Goal: Task Accomplishment & Management: Complete application form

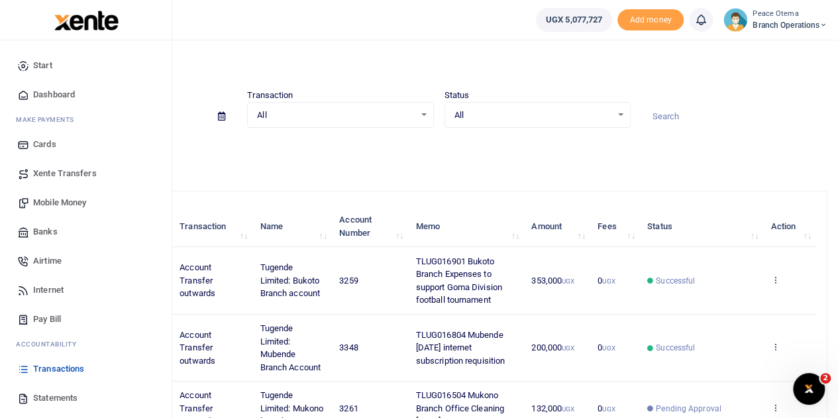
click at [60, 174] on span "Xente Transfers" at bounding box center [65, 173] width 64 height 13
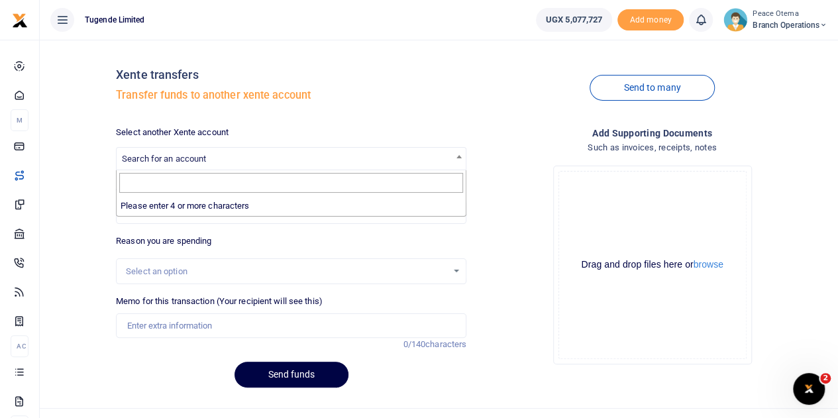
click at [204, 164] on span "Search for an account" at bounding box center [164, 159] width 84 height 10
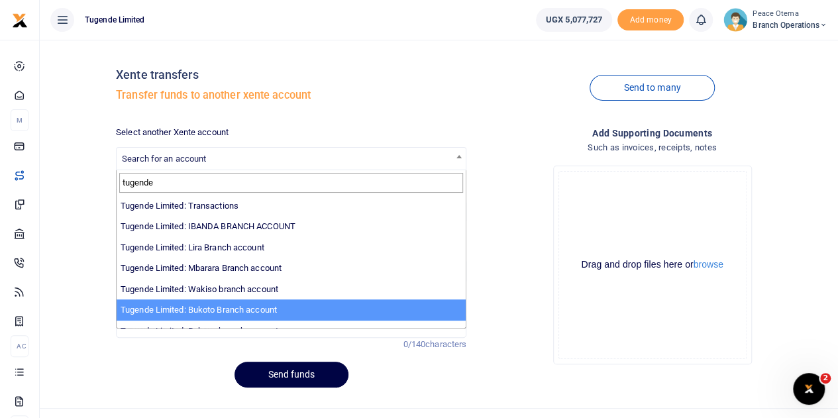
type input "tugende"
select select "3259"
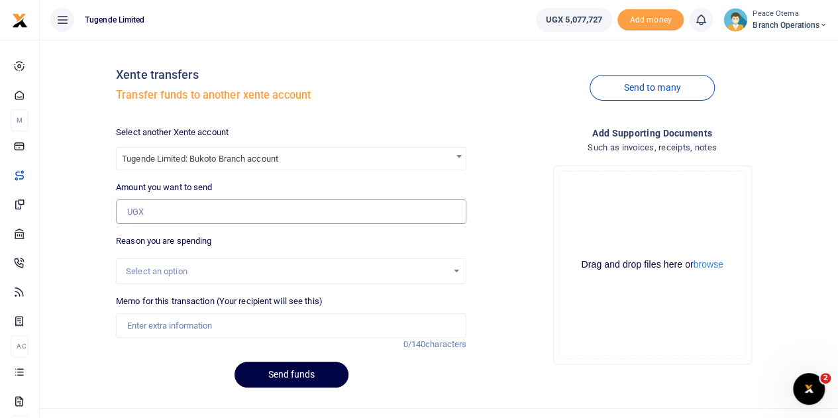
click at [159, 209] on input "Amount you want to send" at bounding box center [291, 211] width 350 height 25
click at [150, 207] on input "Amount you want to send" at bounding box center [291, 211] width 350 height 25
paste input "125,000.00"
type input "125,000"
click at [172, 313] on input "Memo for this transaction (Your recipient will see this)" at bounding box center [291, 325] width 350 height 25
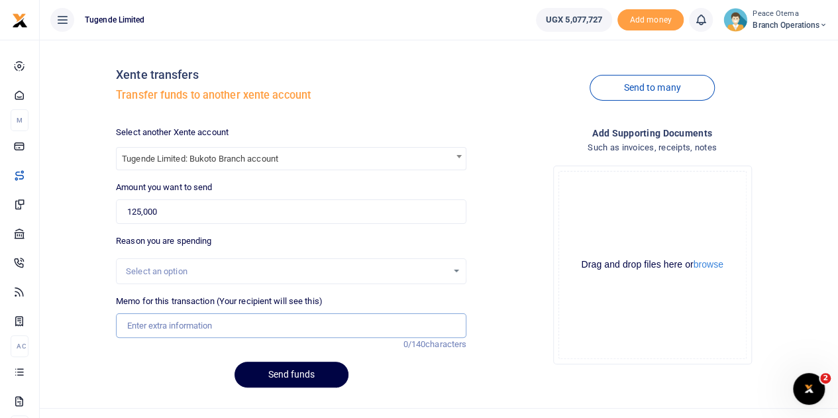
paste input "TLUG-016837"
click at [148, 321] on input "TLUG-016837" at bounding box center [291, 325] width 350 height 25
click at [193, 325] on input "TLUG016837" at bounding box center [291, 325] width 350 height 25
click at [189, 325] on input "TLUG016837" at bounding box center [291, 325] width 350 height 25
paste input "Bukoto Branch Expenses for breakfast week ending 20/09/25"
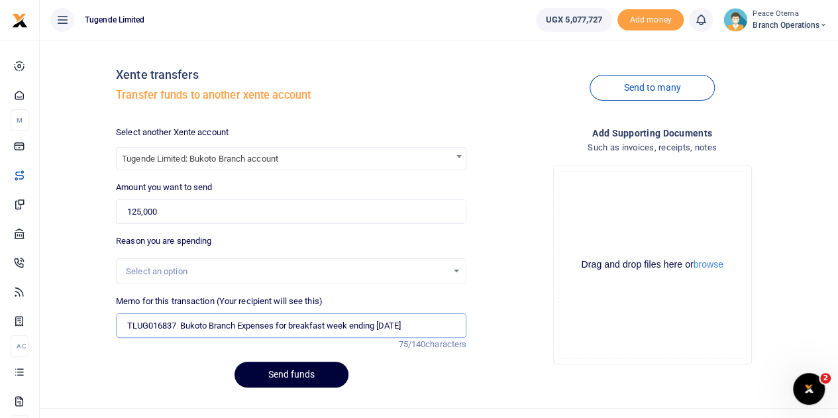
type input "TLUG016837 Bukoto Branch Expenses for breakfast week ending 20th sept 2025"
click at [278, 376] on button "Send funds" at bounding box center [292, 375] width 114 height 26
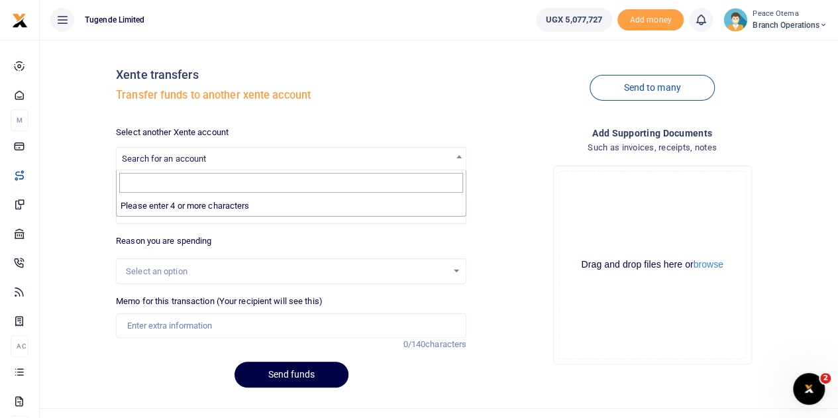
click at [200, 155] on span "Search for an account" at bounding box center [164, 159] width 84 height 10
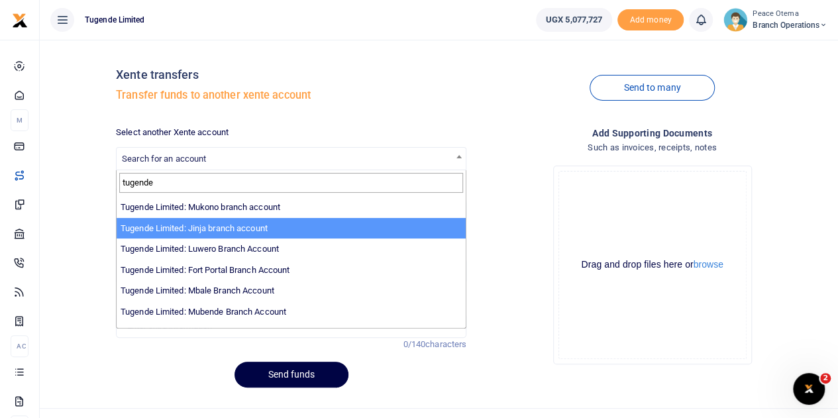
scroll to position [152, 0]
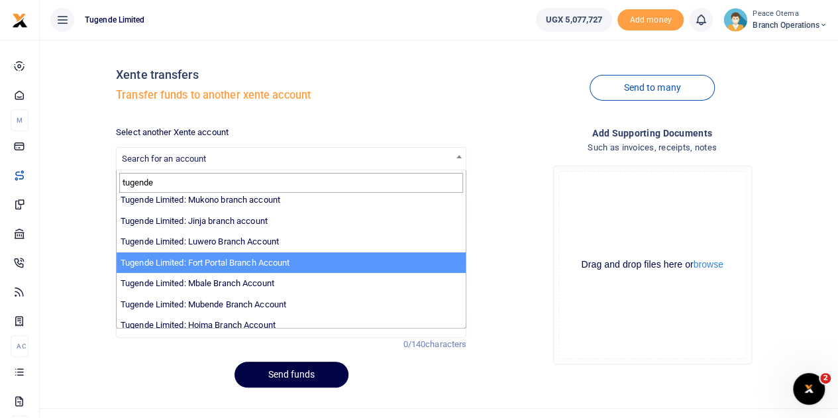
type input "tugende"
select select "3346"
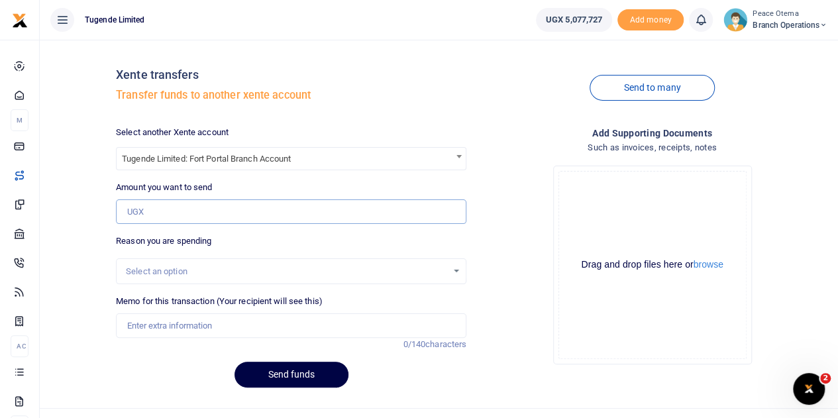
click at [155, 211] on input "Amount you want to send" at bounding box center [291, 211] width 350 height 25
click at [150, 215] on input "Amount you want to send" at bounding box center [291, 211] width 350 height 25
paste input "227,000.00"
type input "227,000"
click at [137, 325] on input "Memo for this transaction (Your recipient will see this)" at bounding box center [291, 325] width 350 height 25
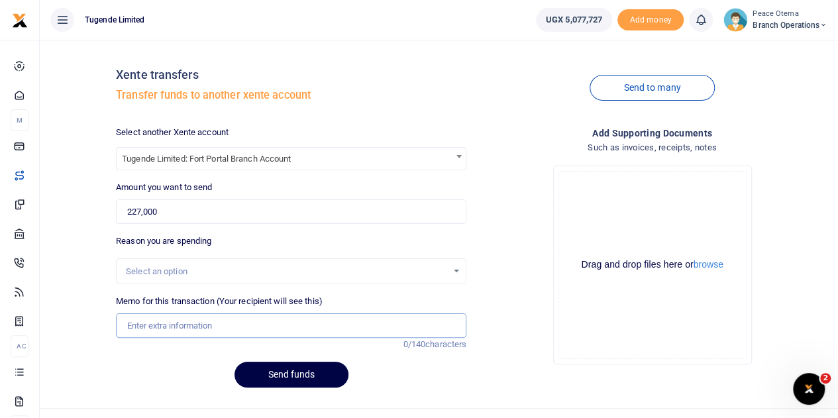
paste input "TLUG-016897"
click at [208, 329] on input "TLUG016897" at bounding box center [291, 325] width 350 height 25
click at [211, 331] on input "TLUG016897 and" at bounding box center [291, 325] width 350 height 25
paste input "TLUG-016813"
click at [270, 325] on input "TLUG016897 and TLUG016813" at bounding box center [291, 325] width 350 height 25
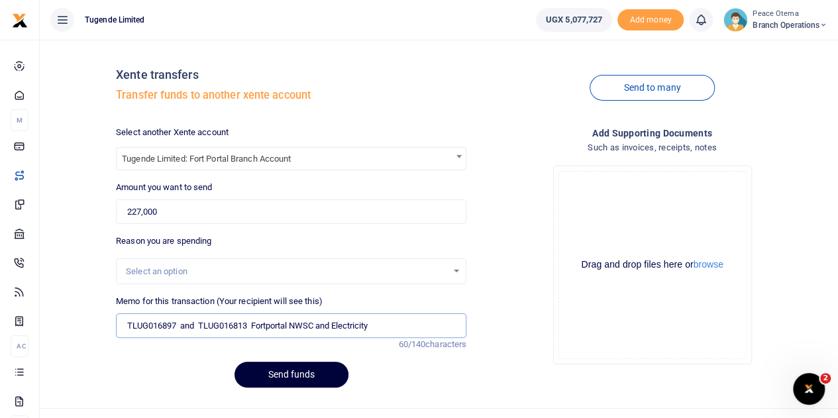
type input "TLUG016897 and TLUG016813 Fortportal NWSC and Electricity"
click at [291, 369] on button "Send funds" at bounding box center [292, 375] width 114 height 26
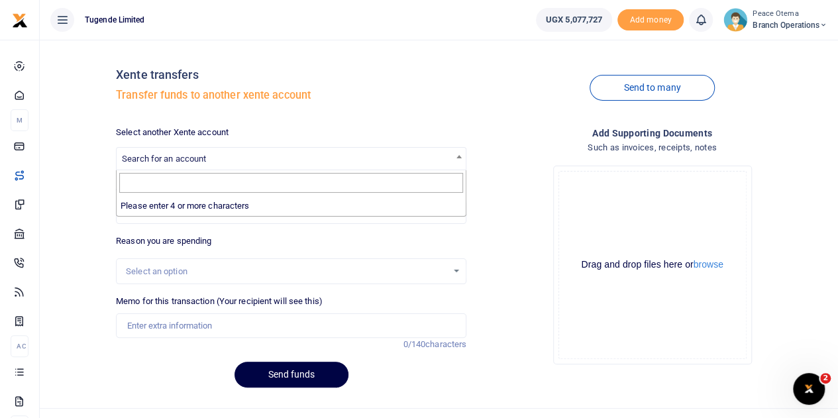
click at [179, 158] on span "Search for an account" at bounding box center [164, 159] width 84 height 10
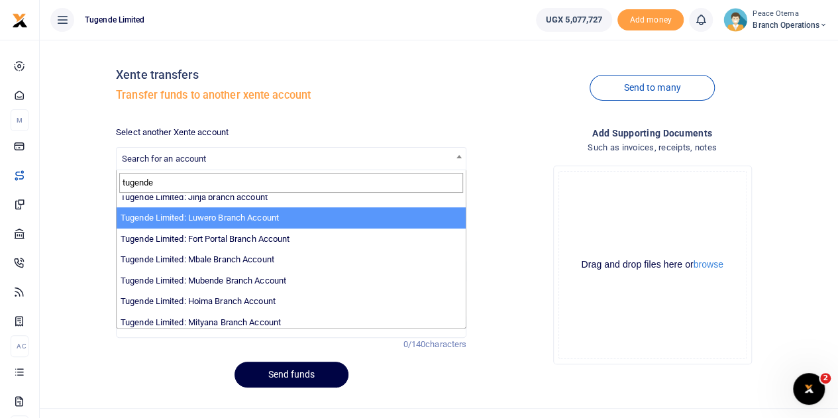
scroll to position [182, 0]
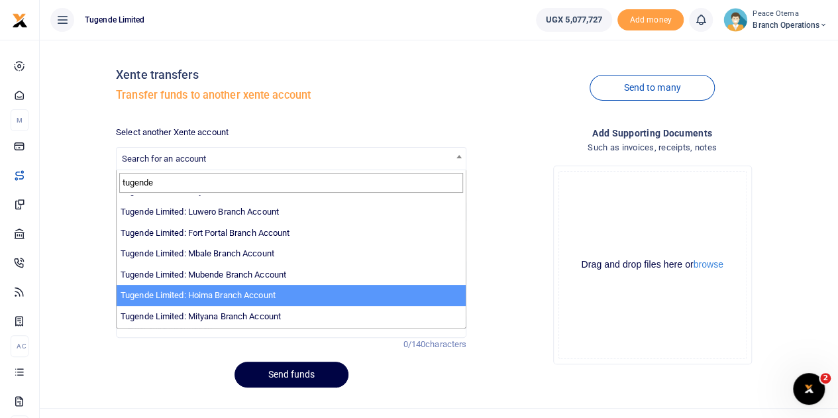
type input "tugende"
select select "3349"
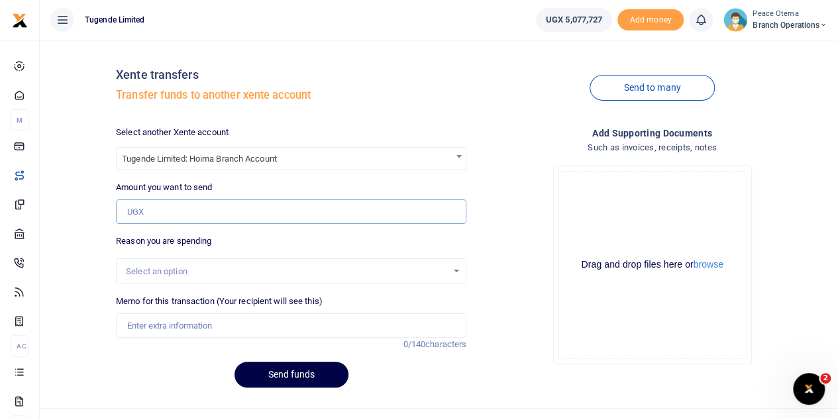
click at [154, 207] on input "Amount you want to send" at bounding box center [291, 211] width 350 height 25
click at [156, 202] on input "Amount you want to send" at bounding box center [291, 211] width 350 height 25
paste input "117,000.00"
type input "117,000"
click at [139, 325] on input "Memo for this transaction (Your recipient will see this)" at bounding box center [291, 325] width 350 height 25
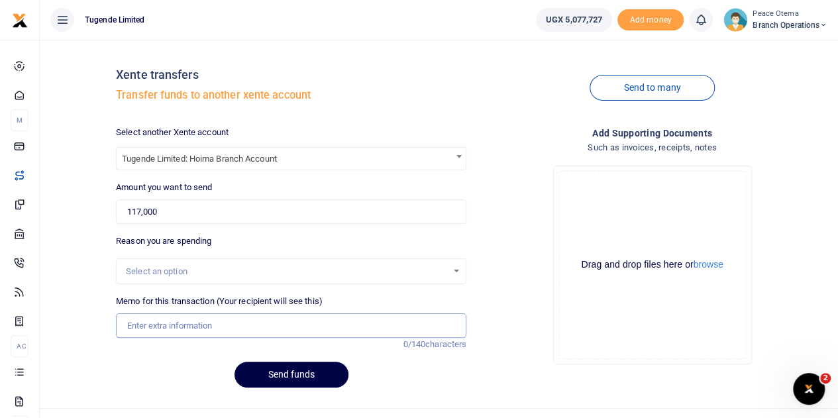
paste input "TLUG-016810"
click at [198, 325] on input "TLUG016810" at bounding box center [291, 325] width 350 height 25
click at [198, 328] on input "TLUG016810" at bounding box center [291, 325] width 350 height 25
paste input "Hoima NWSC AS From 08/09 - 07-09 2025"
click at [277, 324] on input "TLUG016810 Hoima NWSC AS From 08/09 - 07-09 2025" at bounding box center [291, 325] width 350 height 25
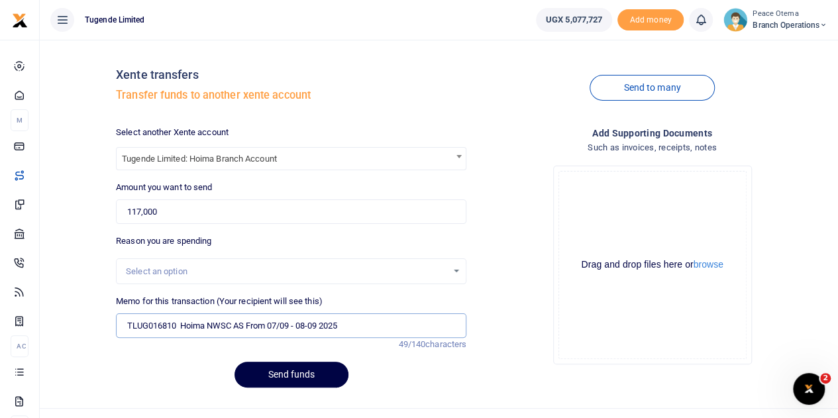
click at [298, 324] on input "TLUG016810 Hoima NWSC AS From 07/09 - 08-09 2025" at bounding box center [291, 325] width 350 height 25
click at [290, 325] on input "TLUG016810 Hoima NWSC AS From 07/09 to 08-09 2025" at bounding box center [291, 325] width 350 height 25
type input "TLUG016810 Hoima NWSC AS From 07th to 8th sept 2025"
click at [284, 374] on button "Send funds" at bounding box center [292, 375] width 114 height 26
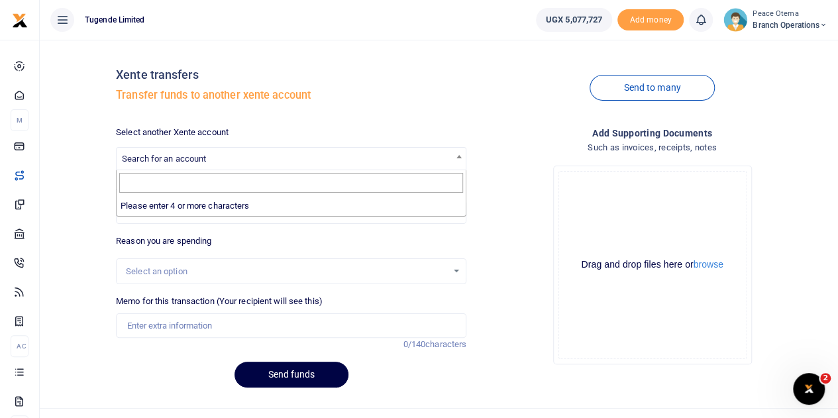
click at [186, 160] on span "Search for an account" at bounding box center [164, 159] width 84 height 10
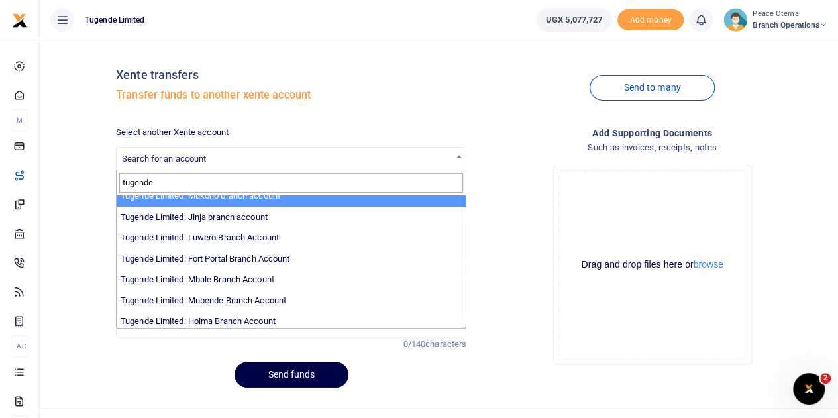
scroll to position [178, 0]
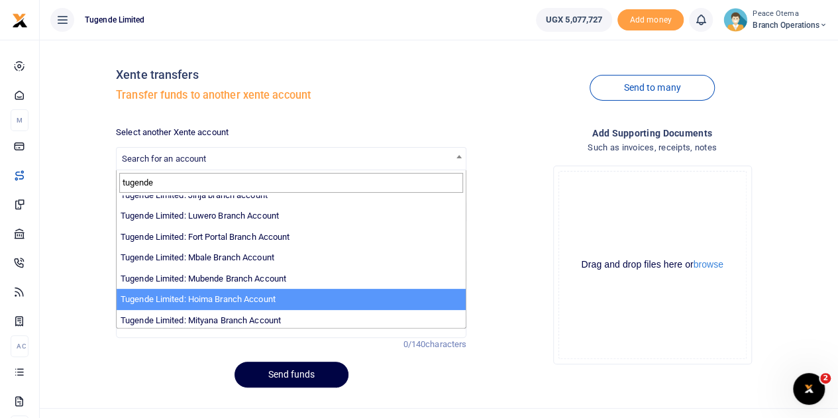
type input "tugende"
select select "3349"
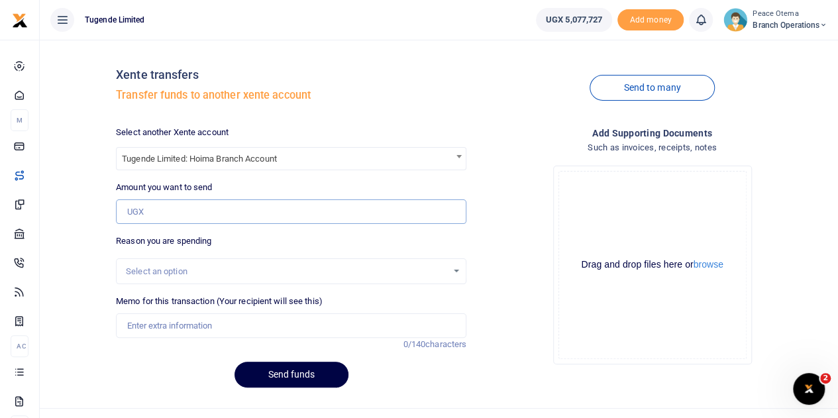
click at [156, 215] on input "Amount you want to send" at bounding box center [291, 211] width 350 height 25
click at [146, 219] on input "Amount you want to send" at bounding box center [291, 211] width 350 height 25
paste input "502,000.00"
type input "502,000"
click at [155, 327] on input "Memo for this transaction (Your recipient will see this)" at bounding box center [291, 325] width 350 height 25
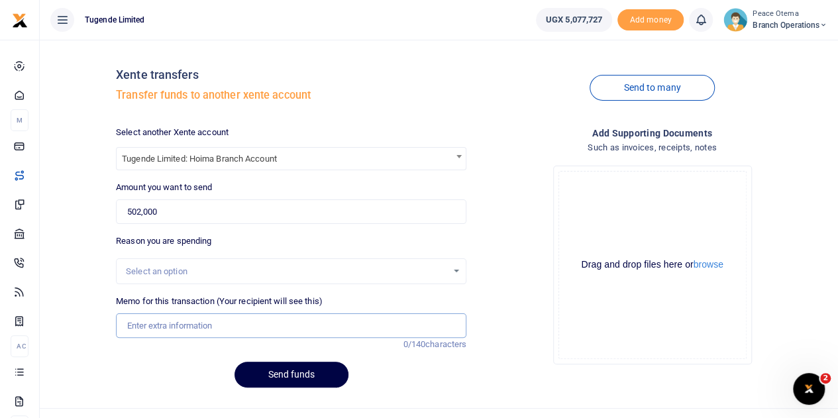
paste input "TLUG-016809"
click at [195, 327] on input "TLUG016809" at bounding box center [291, 325] width 350 height 25
type input "TLUG016809 Hoima branch expenses from 15th to 30th sept 2025"
click at [280, 382] on button "Send funds" at bounding box center [292, 375] width 114 height 26
click at [184, 160] on span "Search for an account" at bounding box center [164, 159] width 84 height 10
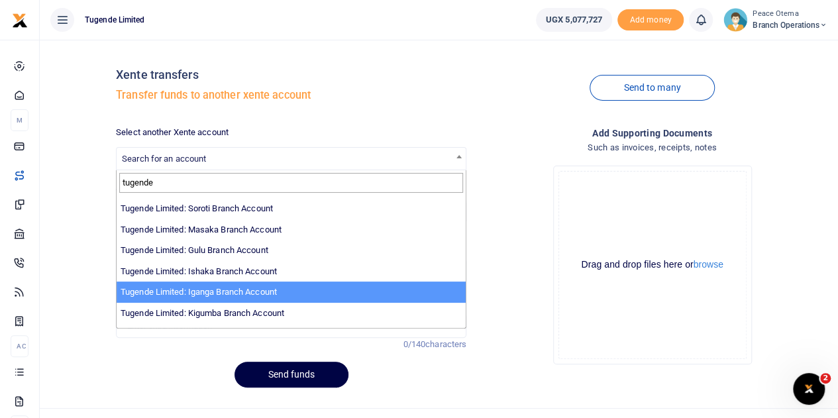
scroll to position [311, 0]
type input "tugende"
select select "3379"
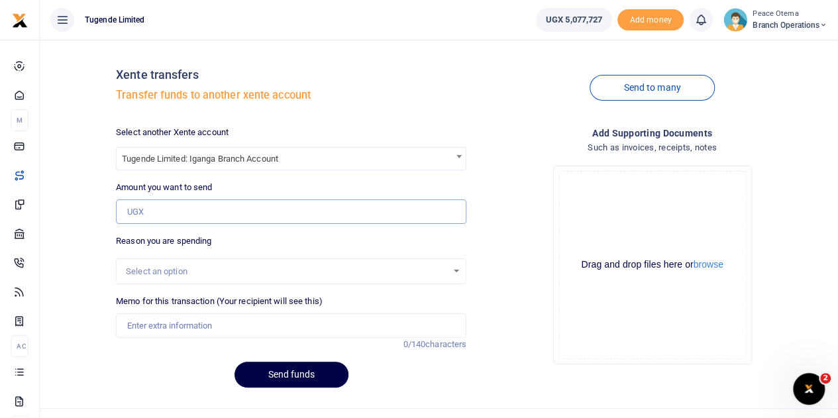
click at [169, 206] on input "Amount you want to send" at bounding box center [291, 211] width 350 height 25
click at [159, 220] on input "Amount you want to send" at bounding box center [291, 211] width 350 height 25
paste input "72,000.00"
type input "72,000"
click at [138, 325] on input "Memo for this transaction (Your recipient will see this)" at bounding box center [291, 325] width 350 height 25
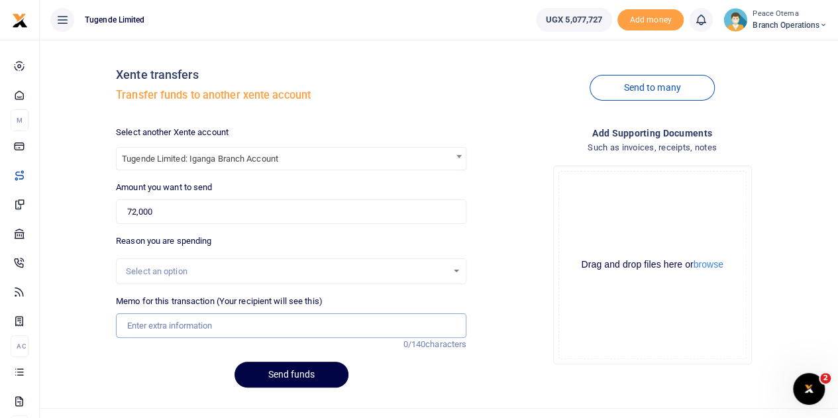
paste input "TLUG-016896"
click at [200, 328] on input "TLUG016896" at bounding box center [291, 325] width 350 height 25
click at [209, 318] on input "TLUG016896" at bounding box center [291, 325] width 350 height 25
paste input "Iganga branch requisition for week ending 27 Sept 2025"
type input "TLUG016896 Iganga branch requisition for week ending 27 Sept 2025"
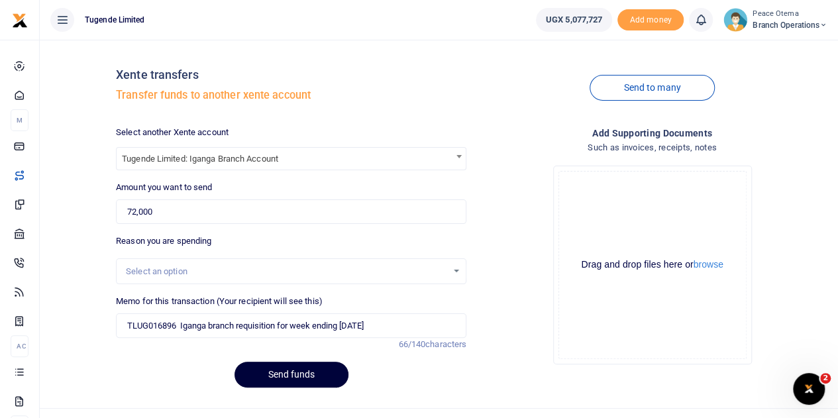
click at [286, 370] on button "Send funds" at bounding box center [292, 375] width 114 height 26
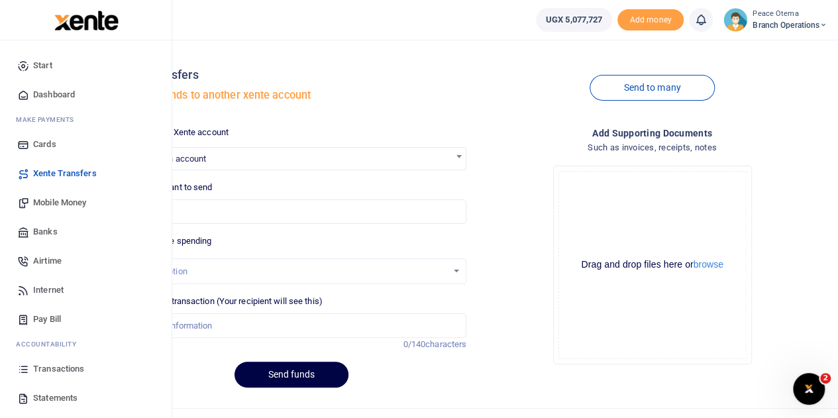
click at [54, 198] on span "Mobile Money" at bounding box center [59, 202] width 53 height 13
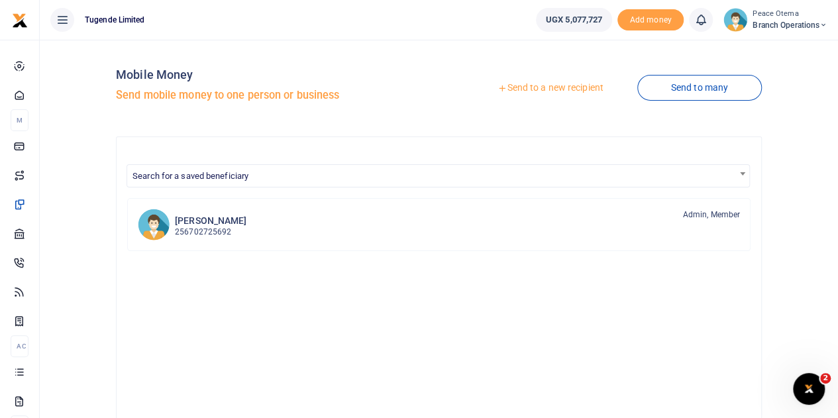
click at [498, 89] on icon at bounding box center [502, 87] width 9 height 9
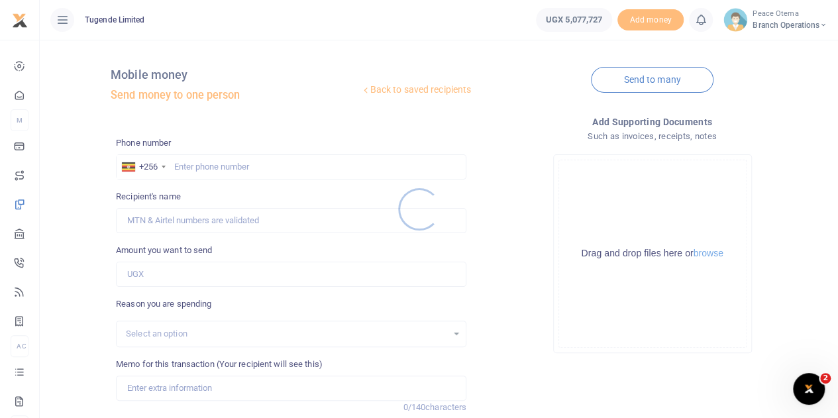
click at [185, 170] on div at bounding box center [419, 209] width 838 height 418
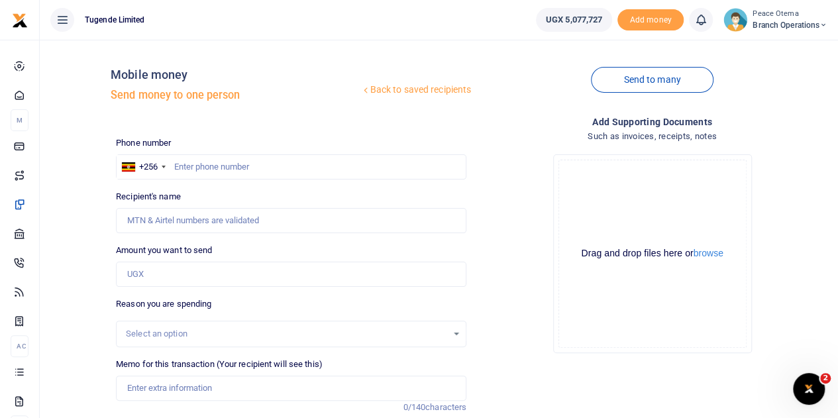
click at [185, 170] on div at bounding box center [419, 209] width 838 height 418
click at [179, 166] on input "text" at bounding box center [291, 166] width 350 height 25
paste input "762310271"
type input "762310271"
type input "Nespol Elungat"
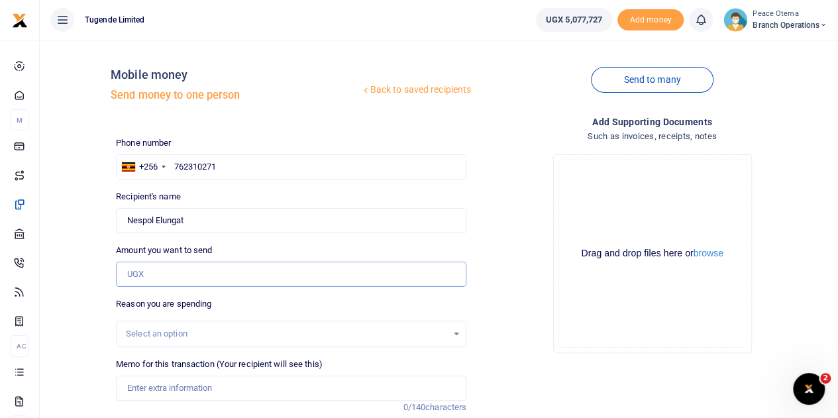
click at [160, 270] on input "Amount you want to send" at bounding box center [291, 274] width 350 height 25
type input "10,000"
click at [172, 389] on input "Memo for this transaction (Your recipient will see this)" at bounding box center [291, 388] width 350 height 25
click at [148, 392] on input "Memo for this transaction (Your recipient will see this)" at bounding box center [291, 388] width 350 height 25
paste input "TLUG-016847"
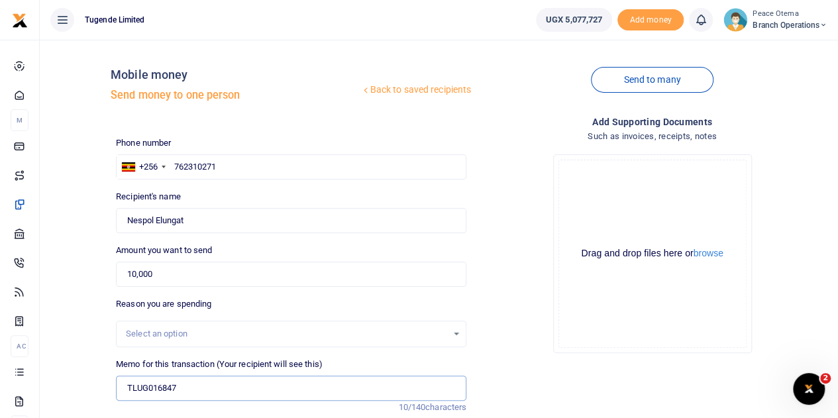
click at [198, 390] on input "TLUG016847" at bounding box center [291, 388] width 350 height 25
paste input "Iganga branch office digging and trimming requisition"
click at [193, 388] on input "TLUG016847" at bounding box center [291, 388] width 350 height 25
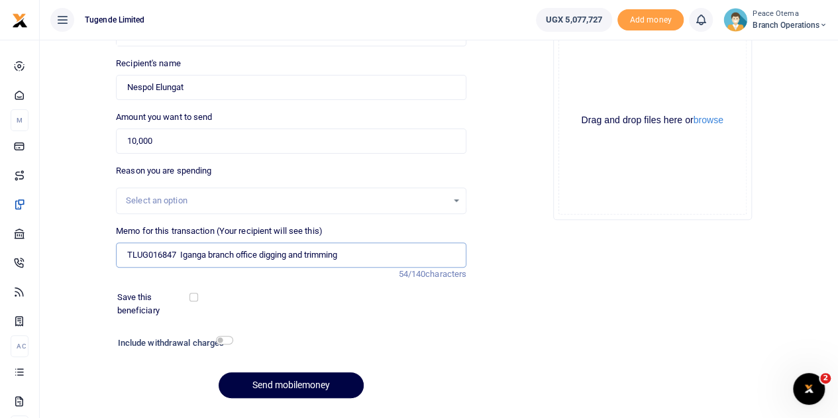
scroll to position [167, 0]
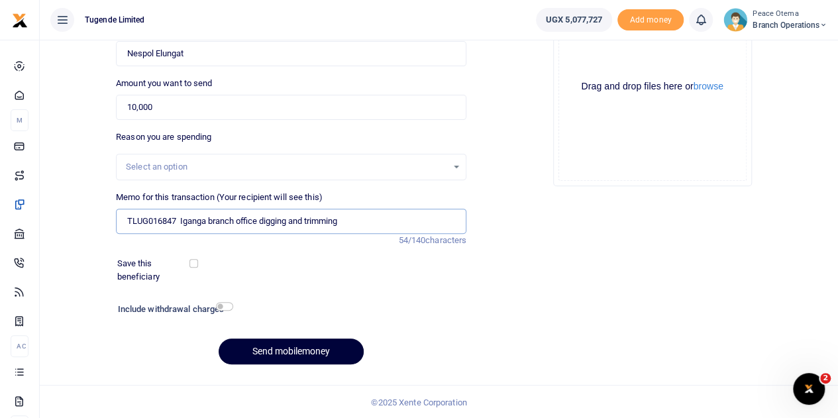
type input "TLUG016847 Iganga branch office digging and trimming"
click at [285, 343] on button "Send mobilemoney" at bounding box center [291, 352] width 145 height 26
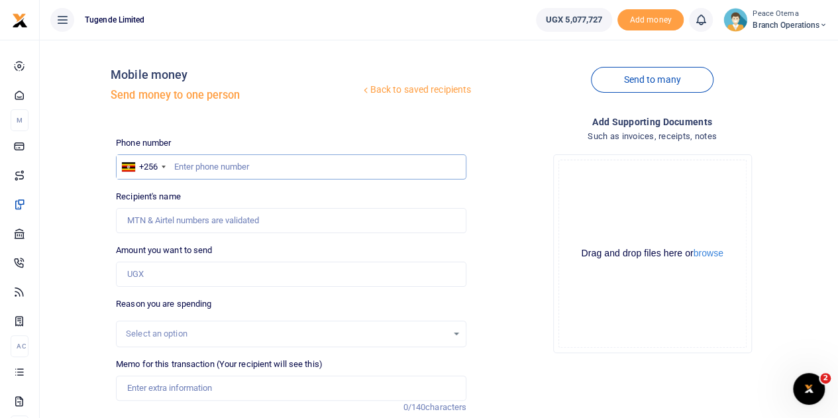
click at [187, 162] on input "text" at bounding box center [291, 166] width 350 height 25
paste input "762310271"
type input "762310271"
click at [157, 278] on input "Amount you want to send" at bounding box center [291, 274] width 350 height 25
type input "Nespol Elungat"
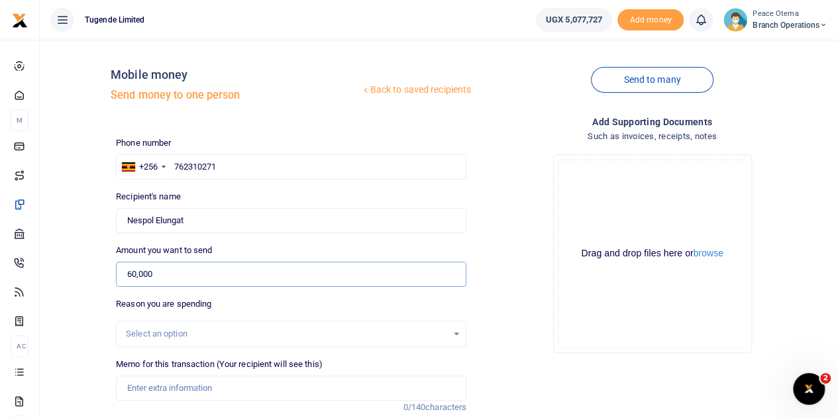
type input "60,000"
click at [159, 389] on input "Memo for this transaction (Your recipient will see this)" at bounding box center [291, 388] width 350 height 25
click at [150, 379] on input "Memo for this transaction (Your recipient will see this)" at bounding box center [291, 388] width 350 height 25
paste input "TLUG-016821"
click at [199, 380] on input "TLUG016821" at bounding box center [291, 388] width 350 height 25
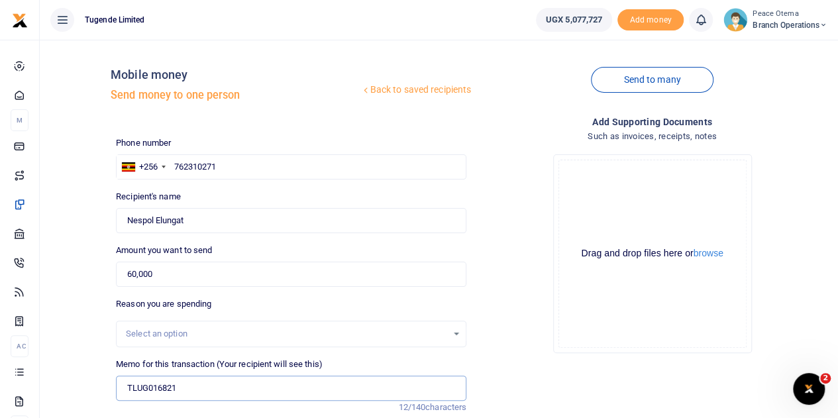
click at [192, 394] on input "TLUG016821" at bounding box center [291, 388] width 350 height 25
paste input "Iganga Office cleaning requisition"
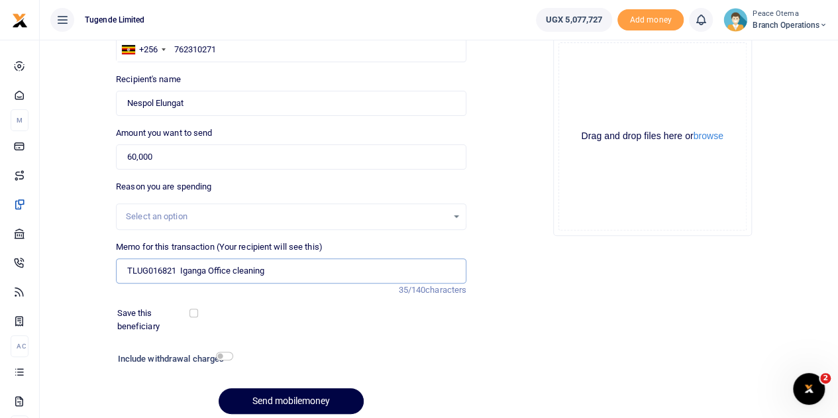
scroll to position [121, 0]
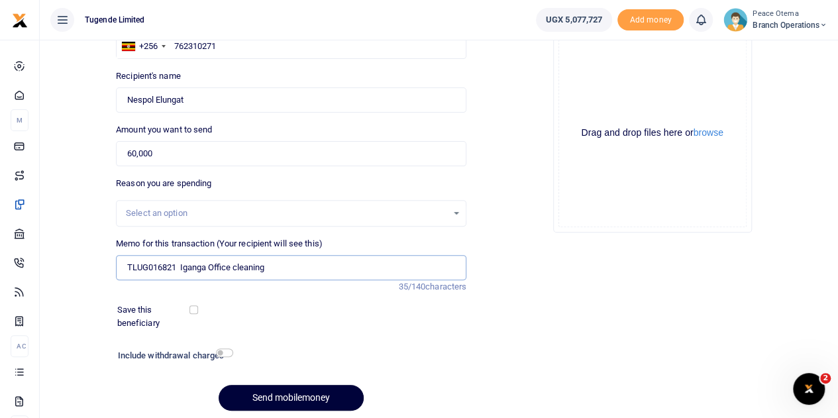
type input "TLUG016821 Iganga Office cleaning"
click at [250, 396] on button "Send mobilemoney" at bounding box center [291, 398] width 145 height 26
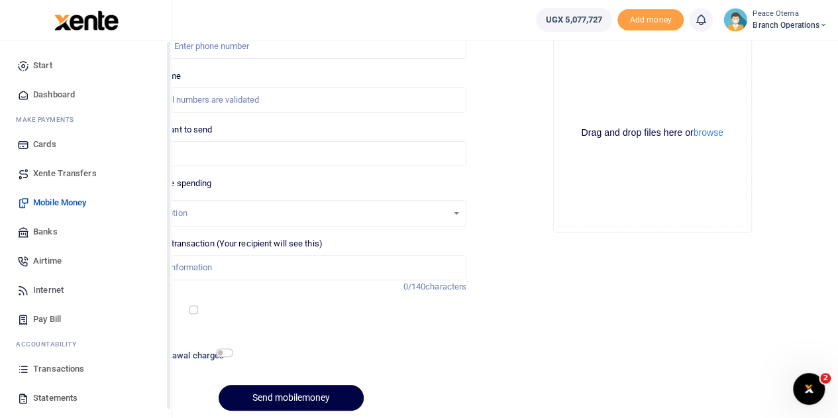
click at [54, 172] on span "Xente Transfers" at bounding box center [65, 173] width 64 height 13
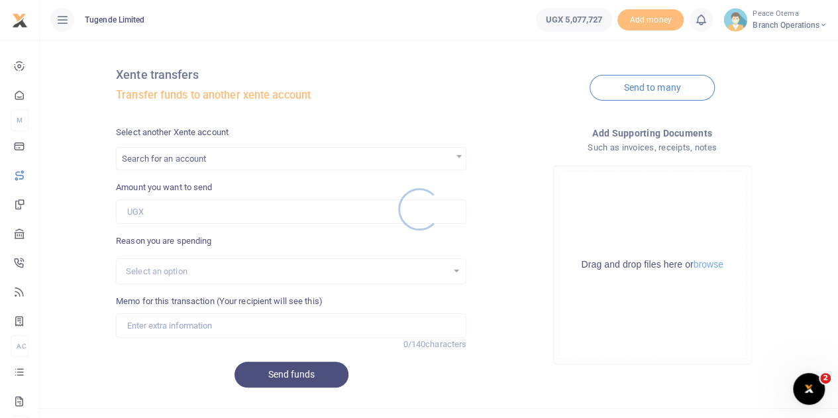
click at [163, 156] on div at bounding box center [419, 209] width 838 height 418
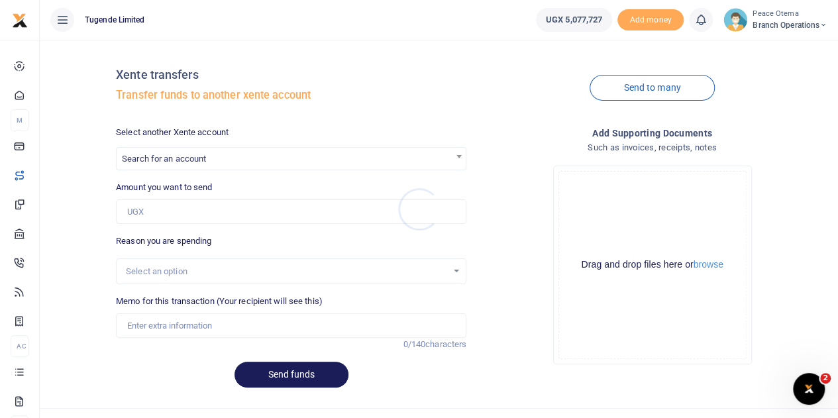
click at [163, 156] on div at bounding box center [419, 209] width 838 height 418
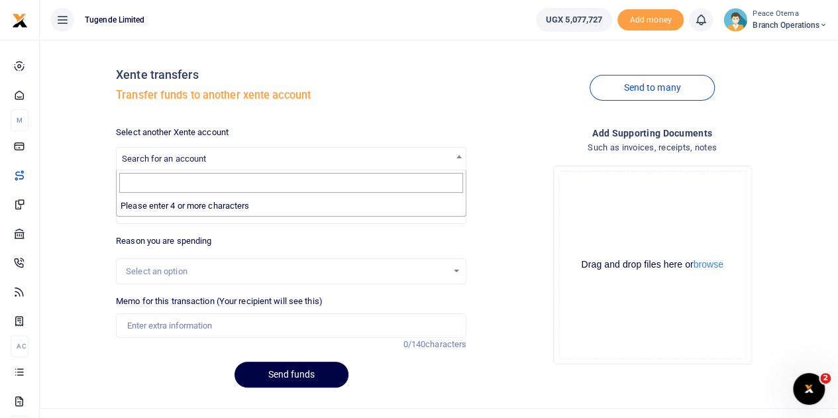
click at [163, 156] on span "Search for an account" at bounding box center [164, 159] width 84 height 10
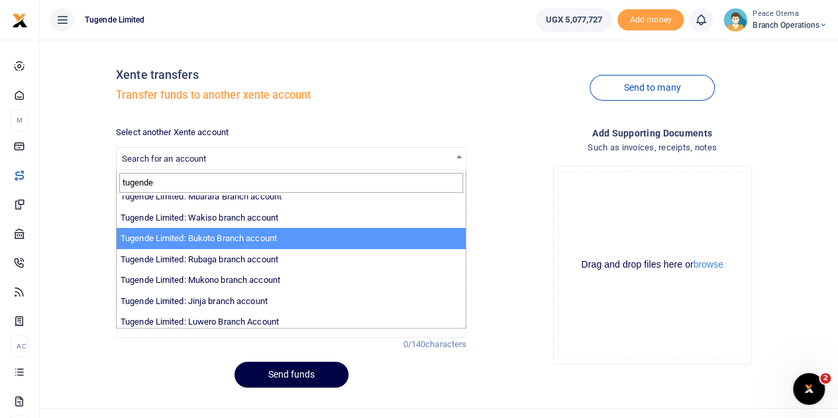
scroll to position [73, 0]
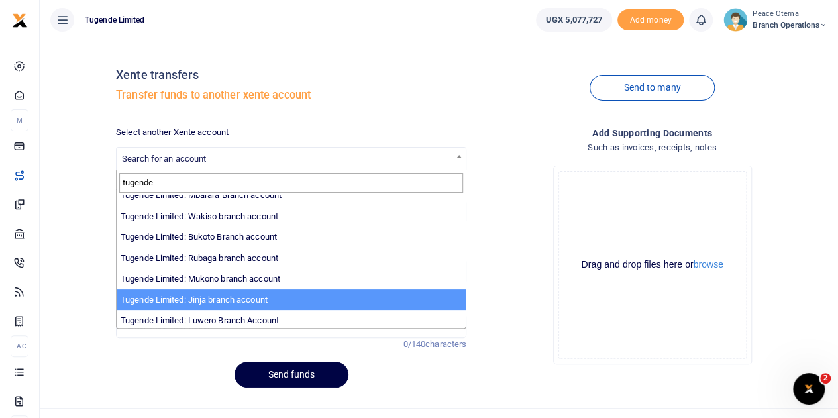
type input "tugende"
select select "3262"
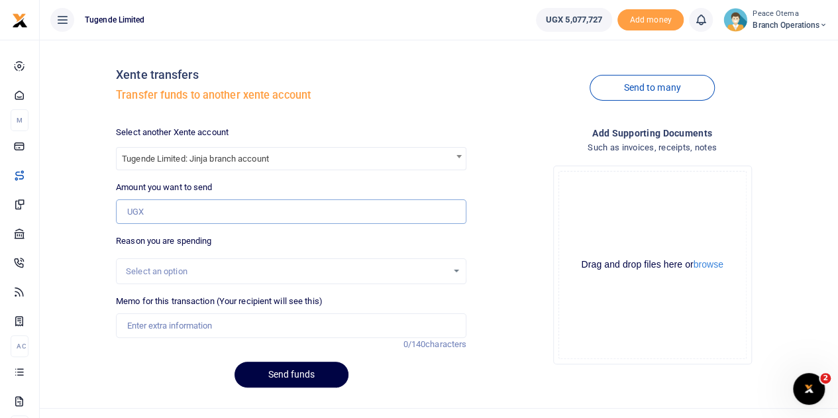
click at [174, 207] on input "Amount you want to send" at bounding box center [291, 211] width 350 height 25
click at [155, 327] on input "Memo for this transaction (Your recipient will see this)" at bounding box center [291, 325] width 350 height 25
paste input "59,592.00"
type input "59,592.00"
click at [140, 206] on input "Amount you want to send" at bounding box center [291, 211] width 350 height 25
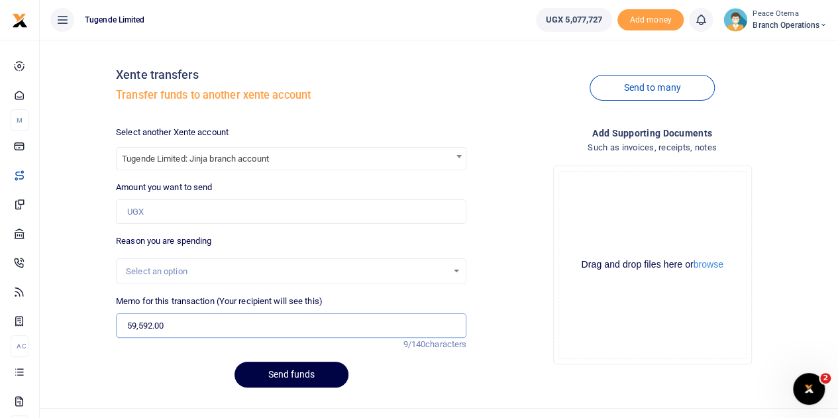
drag, startPoint x: 173, startPoint y: 327, endPoint x: 90, endPoint y: 327, distance: 82.8
click at [90, 327] on div "Xente transfers Transfer funds to another xente account Send to many Select ano…" at bounding box center [439, 224] width 788 height 348
click at [144, 208] on input "Amount you want to send" at bounding box center [291, 211] width 350 height 25
paste input "59,592.00"
type input "59,592"
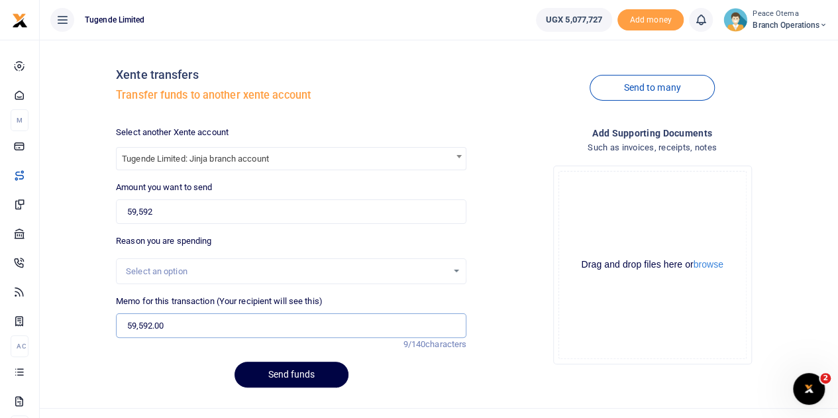
drag, startPoint x: 168, startPoint y: 325, endPoint x: 79, endPoint y: 327, distance: 89.4
click at [79, 327] on div "Xente transfers Transfer funds to another xente account Send to many Select ano…" at bounding box center [439, 224] width 788 height 348
paste input "TLUG-016782"
click at [190, 329] on input "TLUG016782" at bounding box center [291, 325] width 350 height 25
click at [198, 328] on input "TLUG016782" at bounding box center [291, 325] width 350 height 25
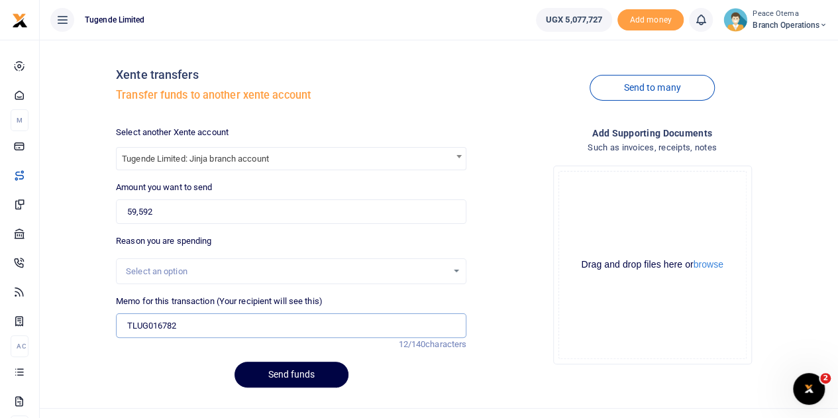
paste input "Iganga NWSC requisition for the month of Sept 2025"
type input "TLUG016782 Iganga NWSC requisition for the month of Sept 2025"
click at [281, 374] on button "Send funds" at bounding box center [292, 375] width 114 height 26
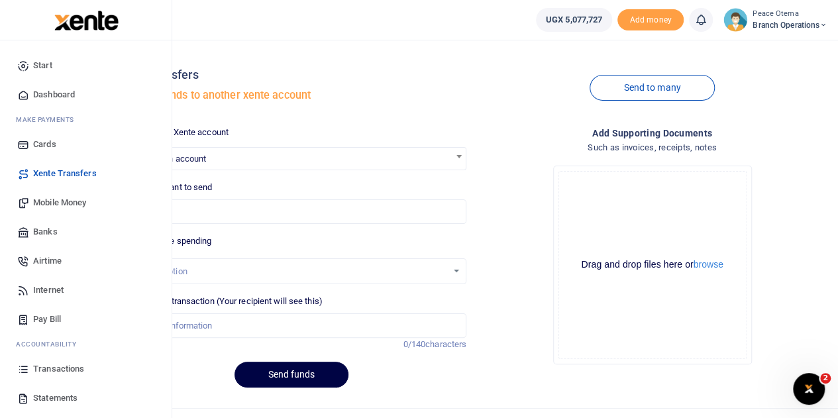
click at [52, 370] on span "Transactions" at bounding box center [58, 368] width 51 height 13
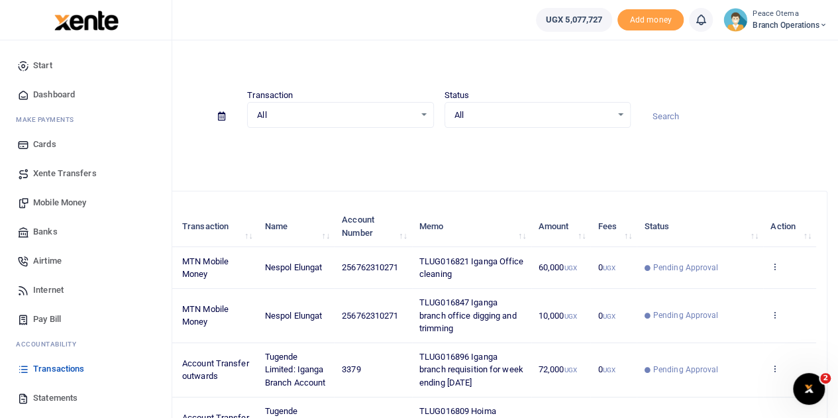
click at [50, 177] on span "Xente Transfers" at bounding box center [65, 173] width 64 height 13
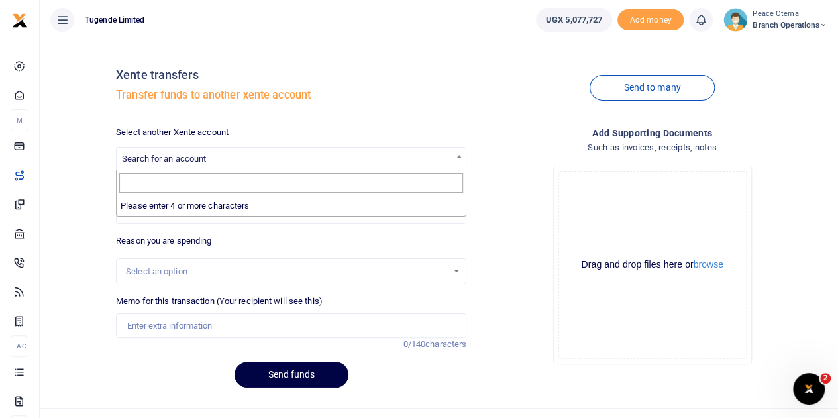
click at [205, 162] on span "Search for an account" at bounding box center [164, 159] width 84 height 10
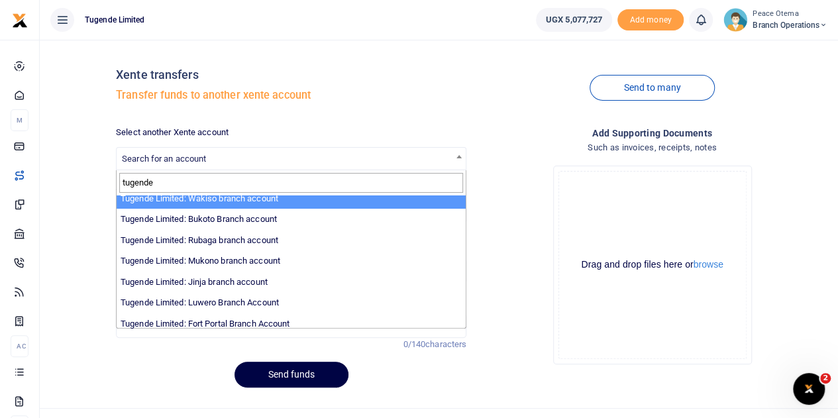
scroll to position [91, 0]
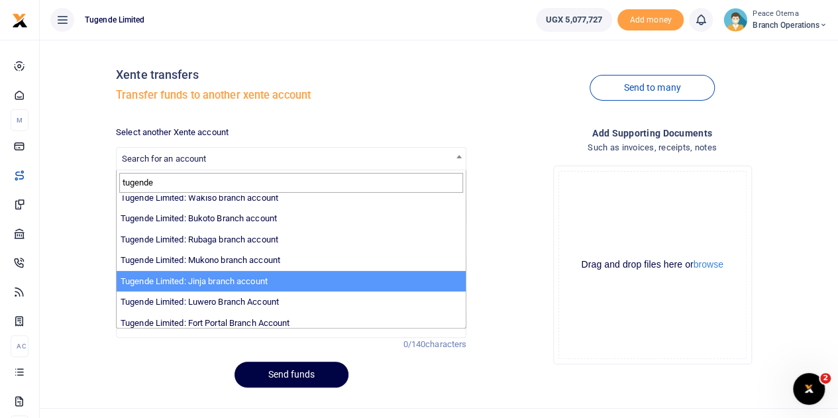
type input "tugende"
select select "3262"
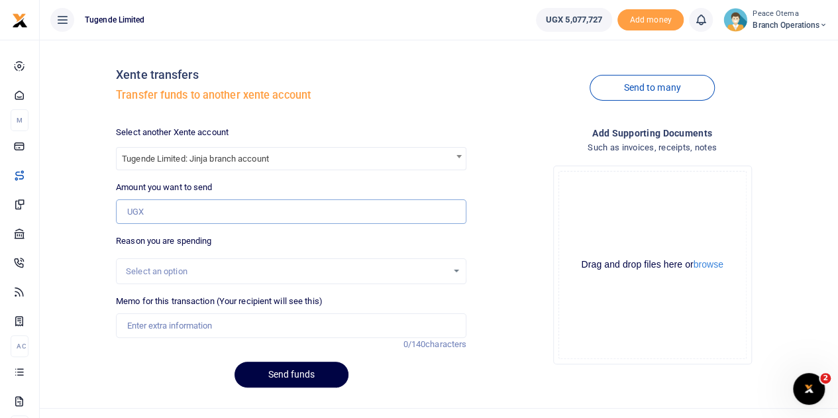
click at [164, 215] on input "Amount you want to send" at bounding box center [291, 211] width 350 height 25
paste input "282,500.00"
click at [159, 213] on input "Amount you want to send" at bounding box center [291, 211] width 350 height 25
type input "282,500"
click at [164, 323] on input "Memo for this transaction (Your recipient will see this)" at bounding box center [291, 325] width 350 height 25
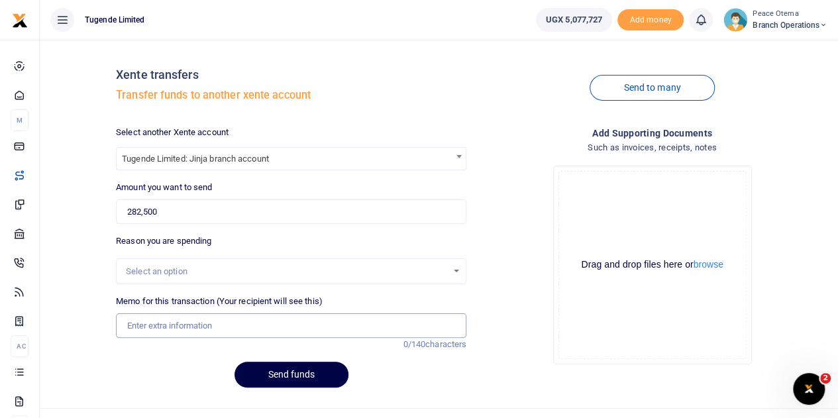
click at [137, 319] on input "Memo for this transaction (Your recipient will see this)" at bounding box center [291, 325] width 350 height 25
paste input "TLUG-016895"
click at [185, 333] on input "TLUG016895" at bounding box center [291, 325] width 350 height 25
click at [206, 326] on input "TLUG016895" at bounding box center [291, 325] width 350 height 25
paste input "Jinja branch requisition for week ending [DATE]"
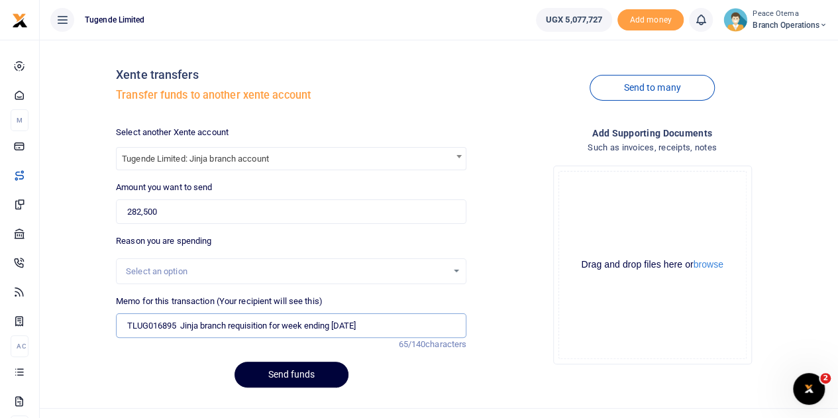
type input "TLUG016895 Jinja branch requisition for week ending [DATE]"
click at [274, 373] on button "Send funds" at bounding box center [292, 375] width 114 height 26
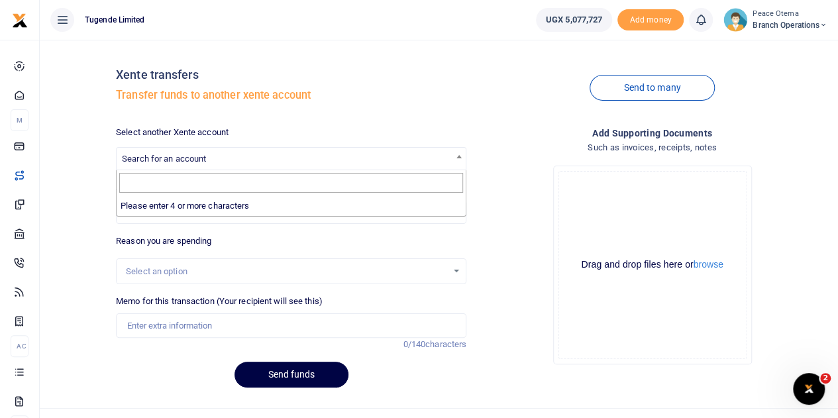
click at [203, 154] on span "Search for an account" at bounding box center [164, 159] width 84 height 10
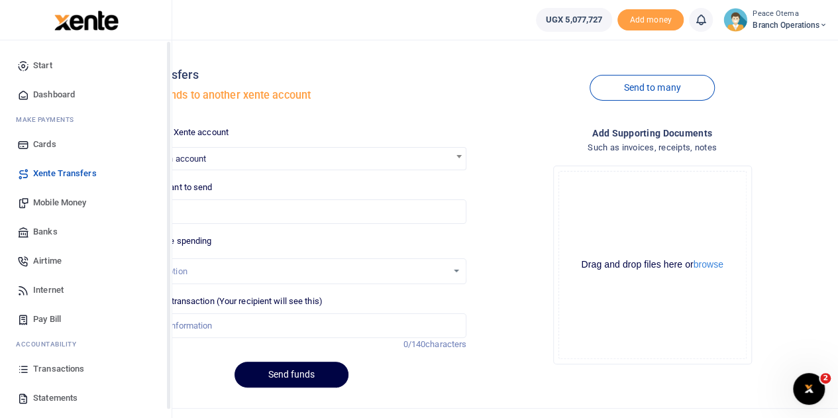
click at [62, 204] on span "Mobile Money" at bounding box center [59, 202] width 53 height 13
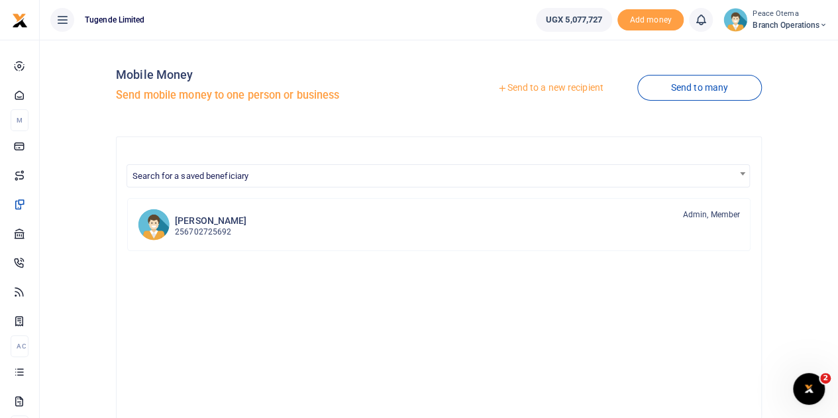
click at [498, 91] on icon at bounding box center [502, 87] width 9 height 9
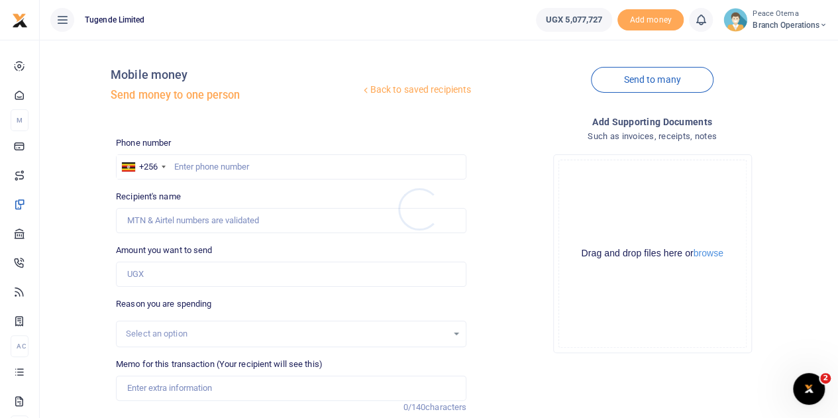
click at [174, 164] on div at bounding box center [419, 209] width 838 height 418
click at [174, 164] on input "text" at bounding box center [291, 166] width 350 height 25
paste input "772349898"
type input "772349898"
type input "[PERSON_NAME]"
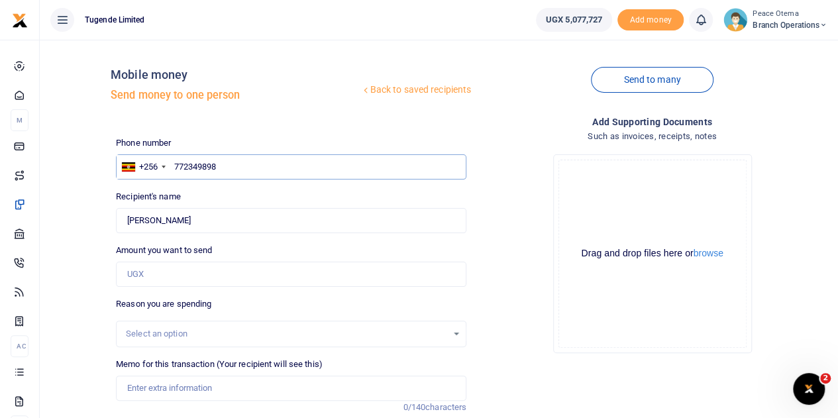
type input "772349898"
click at [151, 278] on input "Amount you want to send" at bounding box center [291, 274] width 350 height 25
type input "30,000"
click at [170, 382] on input "Memo for this transaction (Your recipient will see this)" at bounding box center [291, 388] width 350 height 25
click at [154, 381] on input "Memo for this transaction (Your recipient will see this)" at bounding box center [291, 388] width 350 height 25
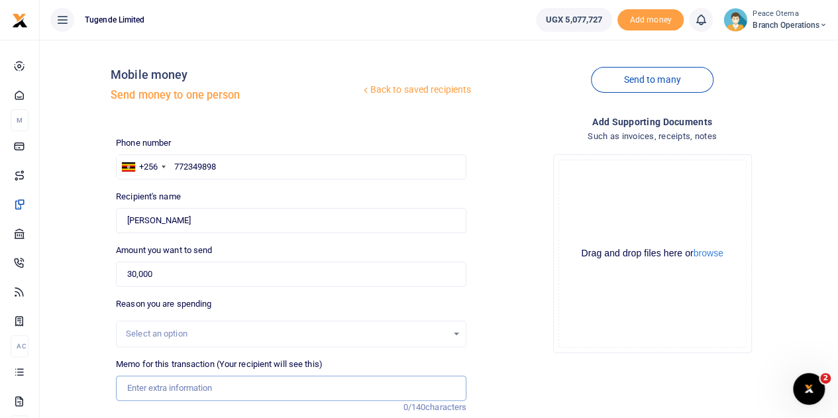
paste input "TLUG-016828"
click at [193, 394] on input "TLUG016828" at bounding box center [291, 388] width 350 height 25
click at [193, 382] on input "TLUG016828" at bounding box center [291, 388] width 350 height 25
paste input "Jinja Garbage collection requisition for Sept 2025"
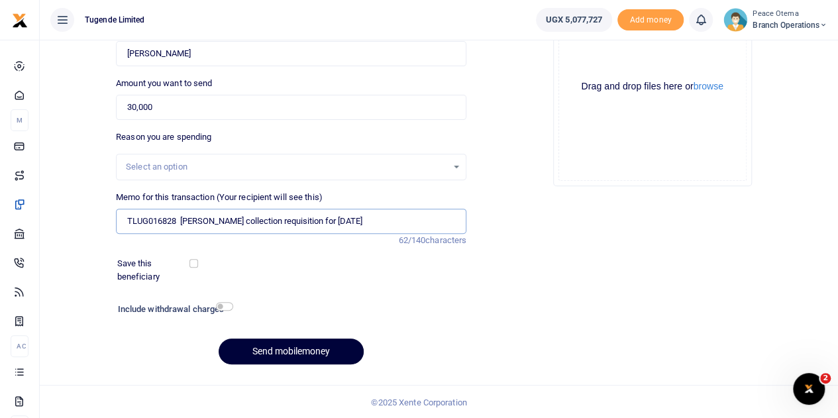
type input "TLUG016828 Jinja Garbage collection requisition for Sept 2025"
click at [273, 355] on button "Send mobilemoney" at bounding box center [291, 352] width 145 height 26
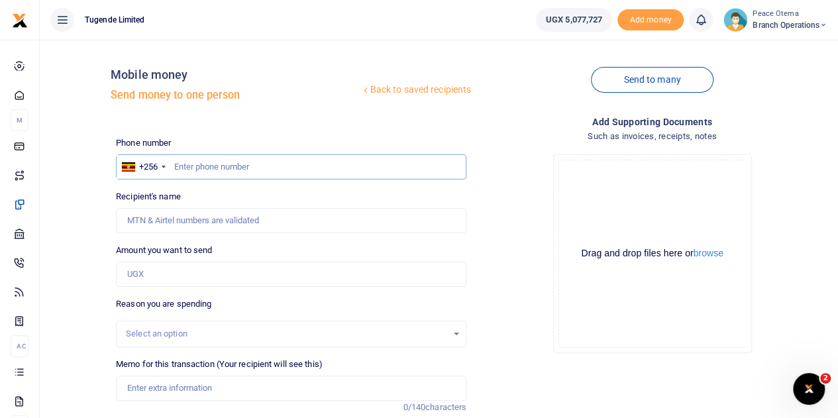
click at [187, 162] on input "text" at bounding box center [291, 166] width 350 height 25
paste input "778895659"
type input "778895659"
drag, startPoint x: 187, startPoint y: 162, endPoint x: 138, endPoint y: 274, distance: 122.0
click at [138, 274] on input "Amount you want to send" at bounding box center [291, 274] width 350 height 25
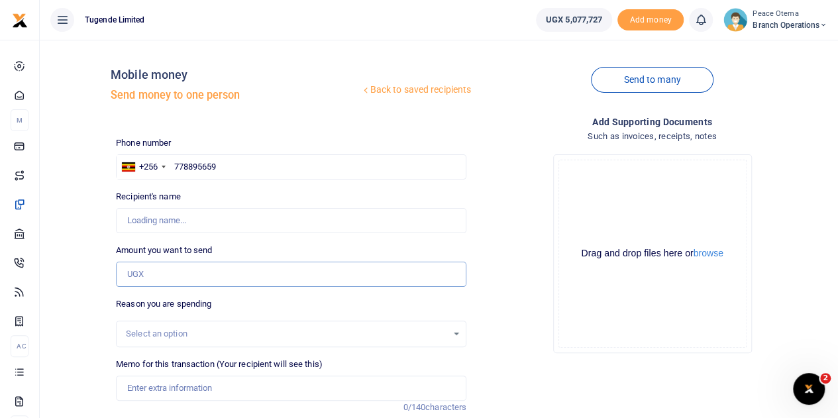
type input "[PERSON_NAME]"
click at [138, 274] on input "Amount you want to send" at bounding box center [291, 274] width 350 height 25
type input "100,000"
click at [154, 389] on input "Memo for this transaction (Your recipient will see this)" at bounding box center [291, 388] width 350 height 25
click at [129, 379] on input "Memo for this transaction (Your recipient will see this)" at bounding box center [291, 388] width 350 height 25
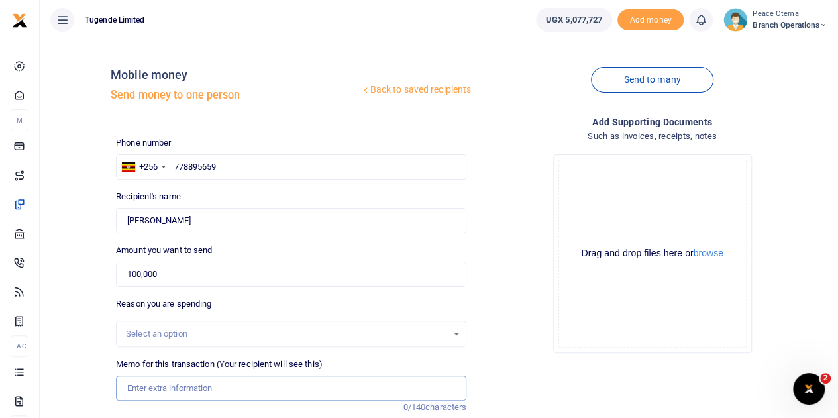
paste input "TLUG-016893"
click at [189, 395] on input "TLUG016893" at bounding box center [291, 388] width 350 height 25
click at [289, 385] on input "TLUG016893 Compound slashing luwero" at bounding box center [291, 388] width 350 height 25
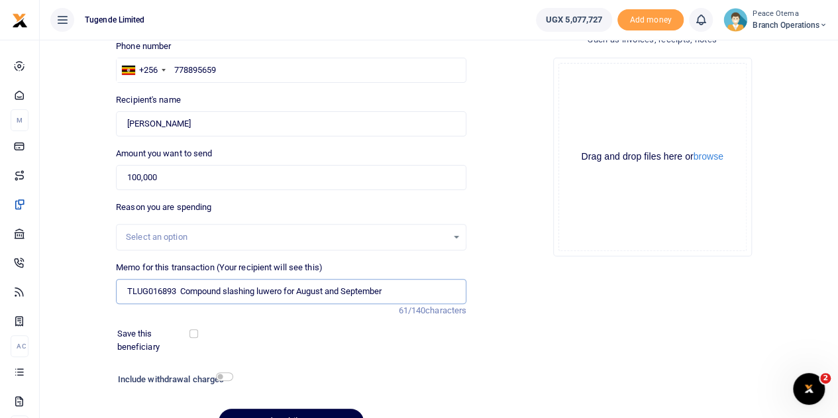
scroll to position [130, 0]
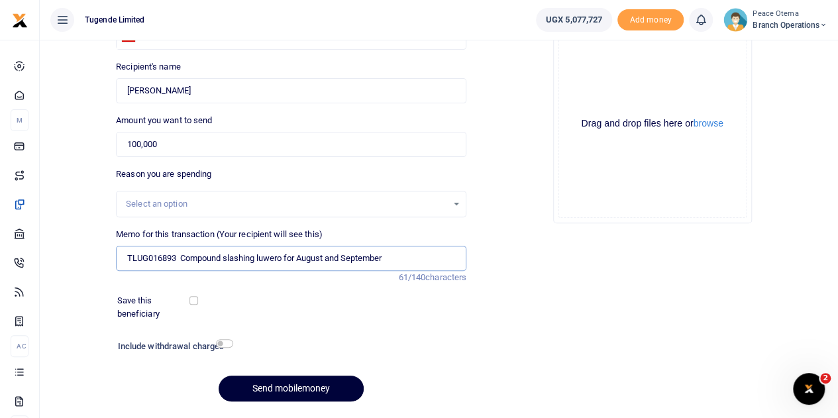
type input "TLUG016893 Compound slashing luwero for August and September"
click at [273, 380] on button "Send mobilemoney" at bounding box center [291, 389] width 145 height 26
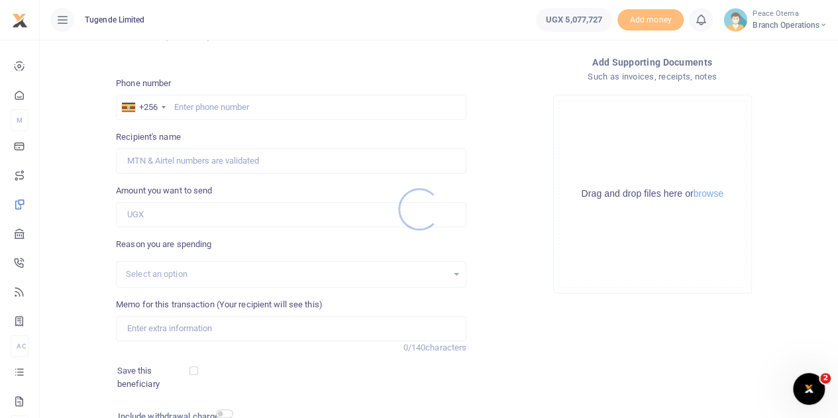
scroll to position [26, 0]
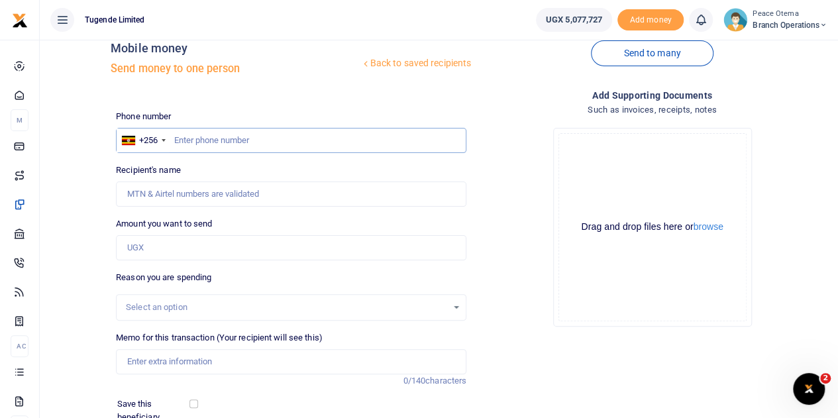
click at [209, 141] on input "text" at bounding box center [291, 140] width 350 height 25
paste input "751155718"
type input "751155718"
click at [144, 243] on input "Amount you want to send" at bounding box center [291, 247] width 350 height 25
type input "50,000"
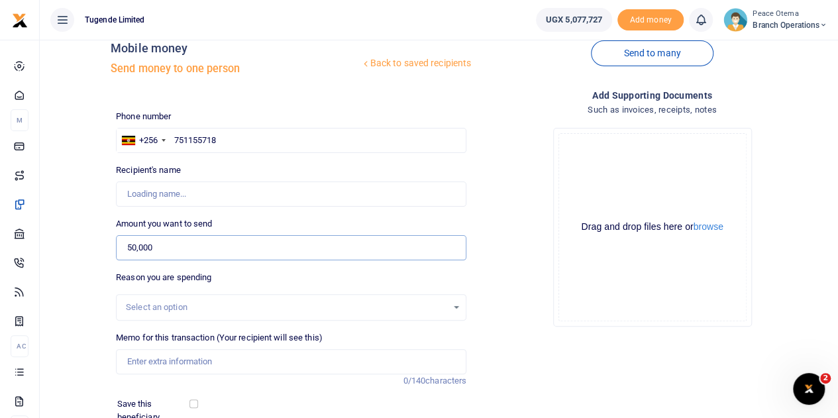
type input "George Balyogera"
type input "50,000"
click at [160, 358] on input "Memo for this transaction (Your recipient will see this)" at bounding box center [291, 361] width 350 height 25
click at [138, 362] on input "Memo for this transaction (Your recipient will see this)" at bounding box center [291, 361] width 350 height 25
paste input "TLUG-016893"
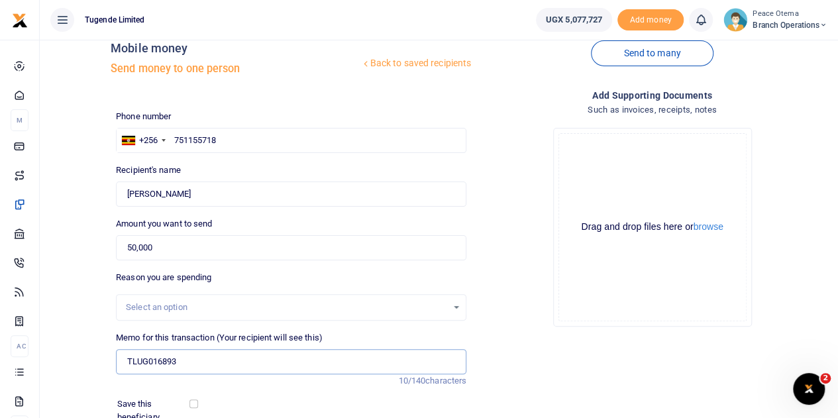
click at [189, 362] on input "TLUG016893" at bounding box center [291, 361] width 350 height 25
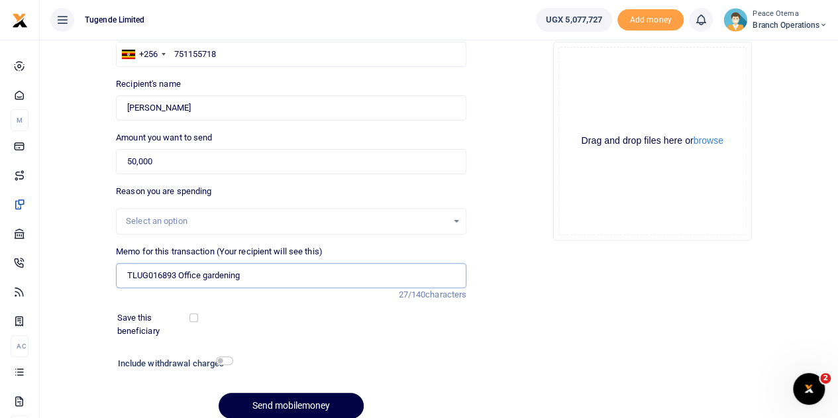
scroll to position [120, 0]
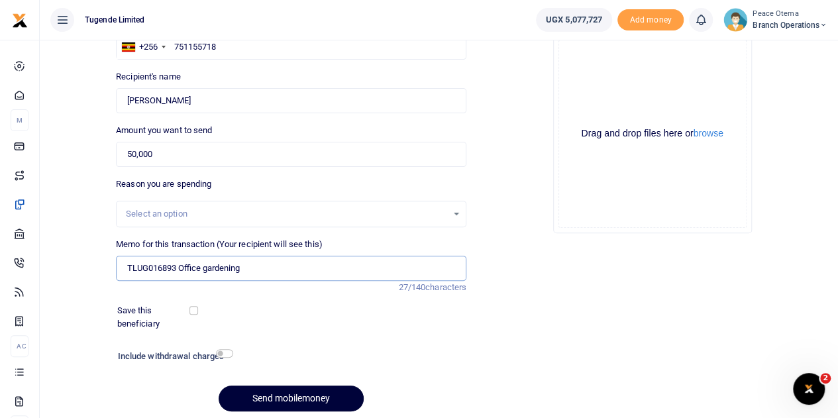
type input "TLUG016893 Office gardening"
click at [272, 402] on button "Send mobilemoney" at bounding box center [291, 399] width 145 height 26
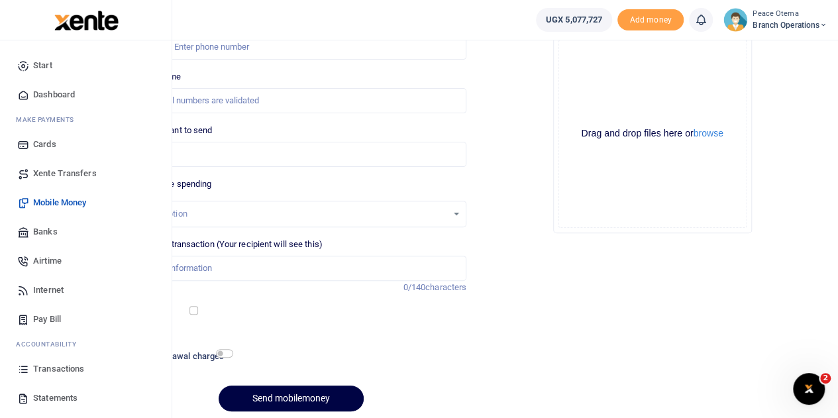
click at [69, 179] on span "Xente Transfers" at bounding box center [65, 173] width 64 height 13
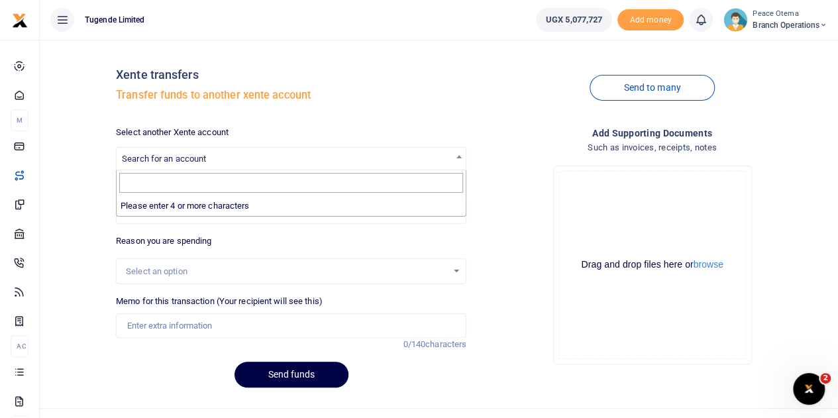
click at [166, 165] on span "Search for an account" at bounding box center [291, 158] width 349 height 21
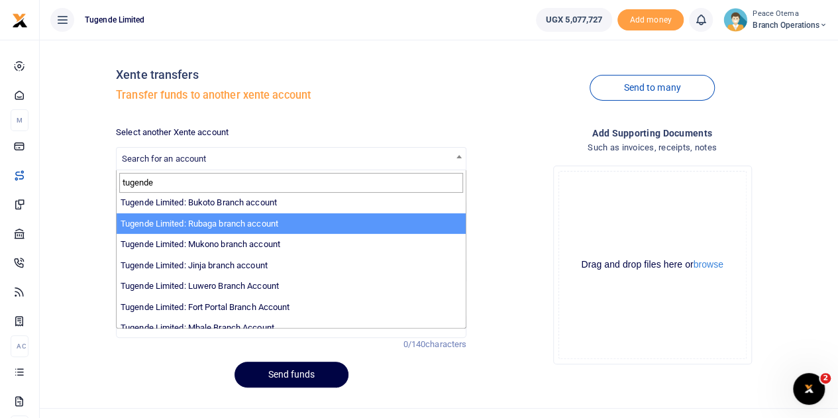
scroll to position [120, 0]
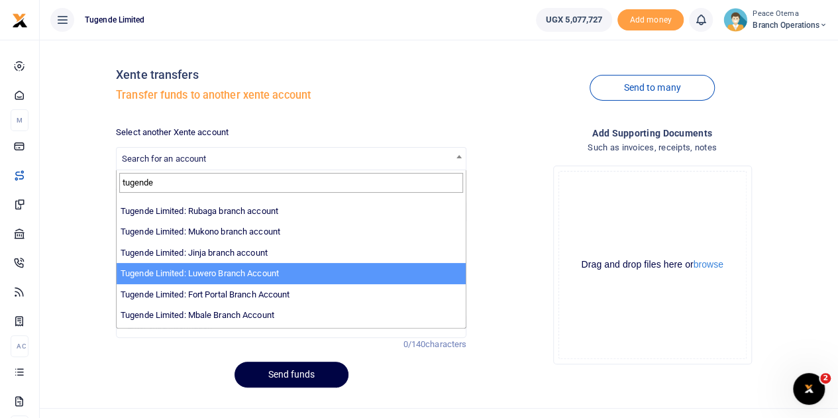
type input "tugende"
select select "3345"
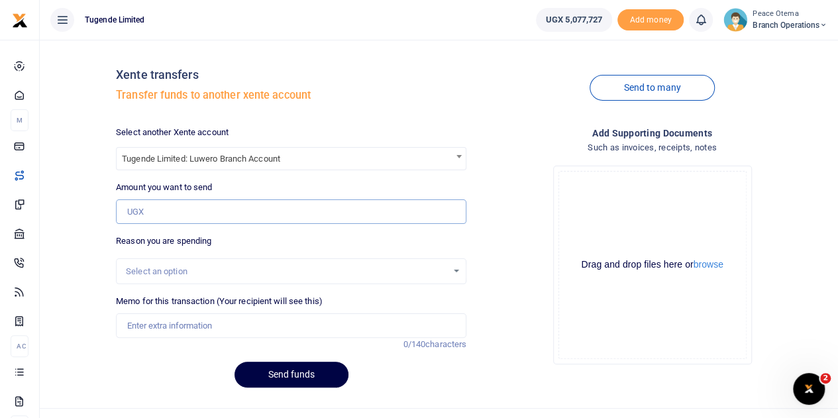
click at [152, 214] on input "Amount you want to send" at bounding box center [291, 211] width 350 height 25
click at [195, 219] on input "Amount you want to send" at bounding box center [291, 211] width 350 height 25
paste input "601,000.00"
type input "601,000"
click at [155, 325] on input "Memo for this transaction (Your recipient will see this)" at bounding box center [291, 325] width 350 height 25
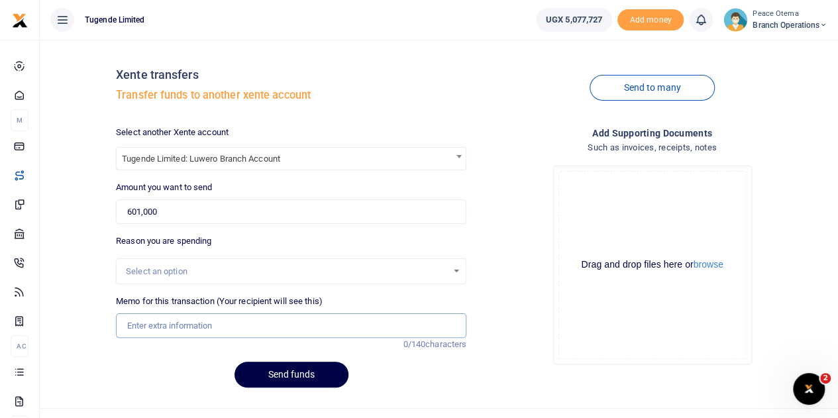
paste input "TLUG-016890"
drag, startPoint x: 155, startPoint y: 325, endPoint x: 236, endPoint y: 398, distance: 109.3
click at [236, 398] on div "Xente transfers Transfer funds to another xente account Send to many Select ano…" at bounding box center [439, 241] width 798 height 403
click at [188, 327] on input "TLUG-016890" at bounding box center [291, 325] width 350 height 25
click at [195, 323] on input "TLUG-016890" at bounding box center [291, 325] width 350 height 25
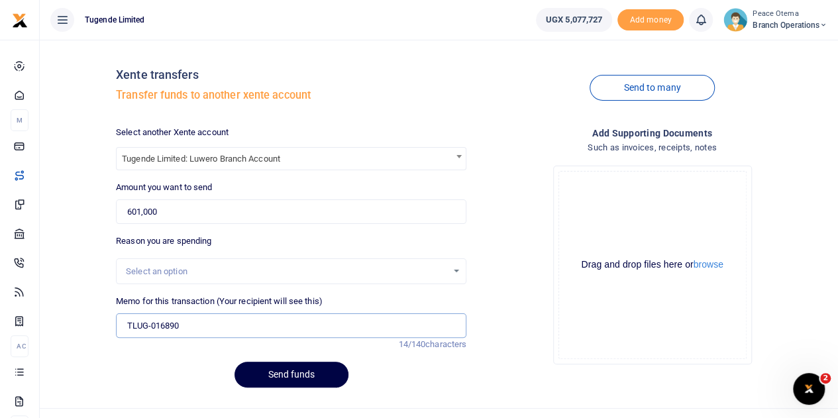
paste input "TLUG-016887"
click at [195, 323] on input "TLUG-016890 TLUG-016887" at bounding box center [291, 325] width 350 height 25
click at [254, 323] on input "TLUG-016890 TLUG-016887" at bounding box center [291, 325] width 350 height 25
click at [250, 326] on input "TLUG-016890 TLUG-016887" at bounding box center [291, 325] width 350 height 25
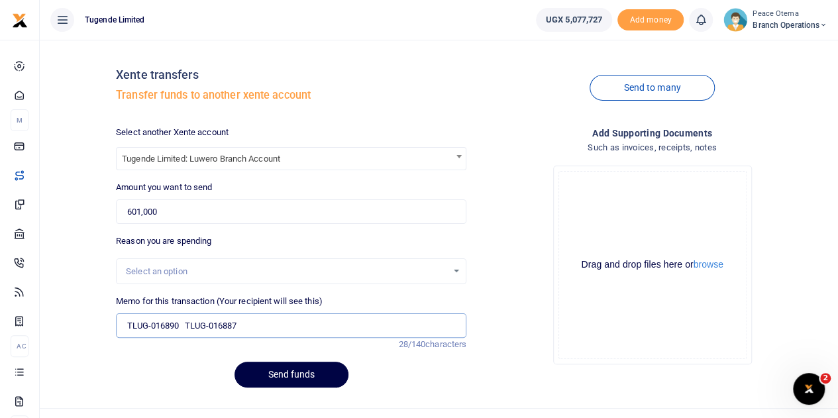
paste input "TLUG-016886"
click at [211, 324] on input "TLUG-016890 TLUG-016887 TLUG016886" at bounding box center [291, 325] width 350 height 25
click at [150, 325] on input "TLUG-016890 TLUG016887 TLUG016886" at bounding box center [291, 325] width 350 height 25
click at [307, 320] on input "TLUG016890 TLUG016887 TLUG016886" at bounding box center [291, 325] width 350 height 25
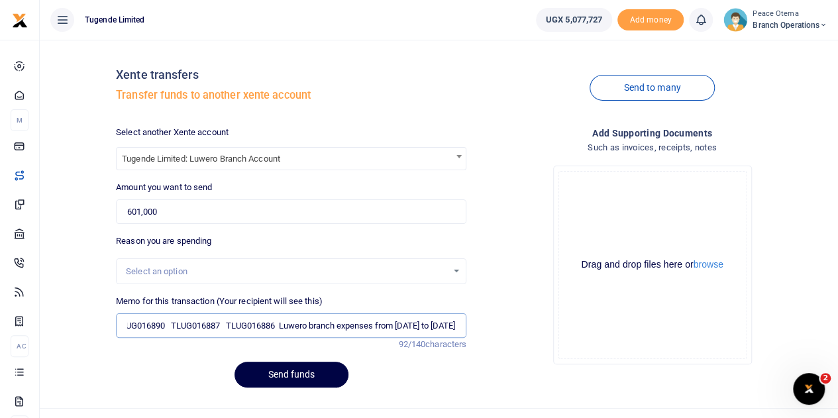
type input "TLUG016890 TLUG016887 TLUG016886 Luwero branch expenses from 8th to 27th septem…"
click at [280, 379] on button "Send funds" at bounding box center [292, 375] width 114 height 26
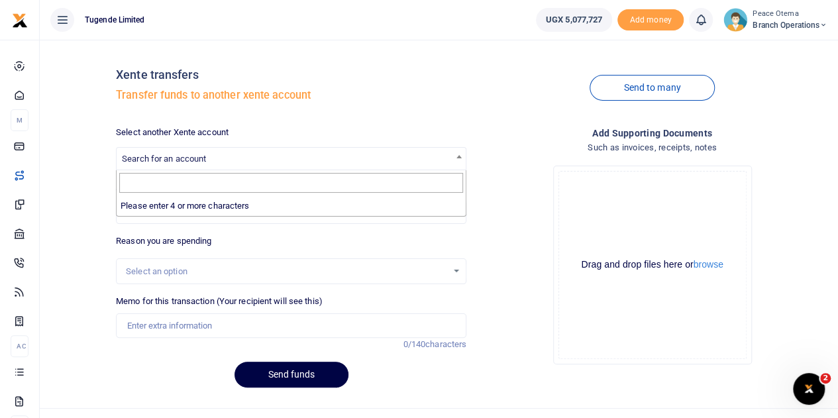
click at [163, 162] on span "Search for an account" at bounding box center [164, 159] width 84 height 10
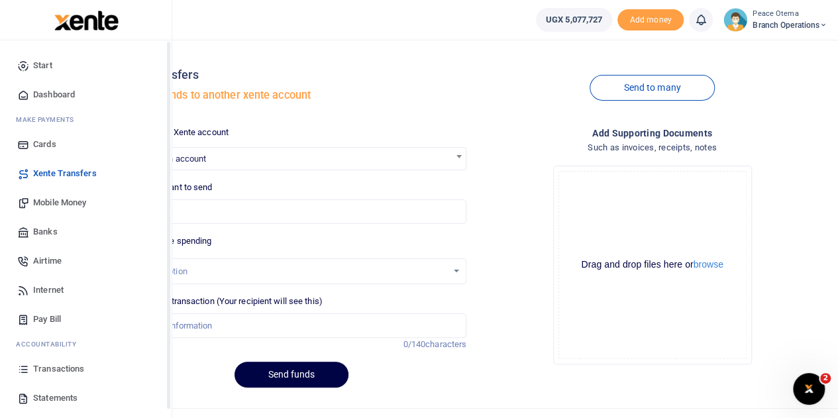
click at [50, 205] on span "Mobile Money" at bounding box center [59, 202] width 53 height 13
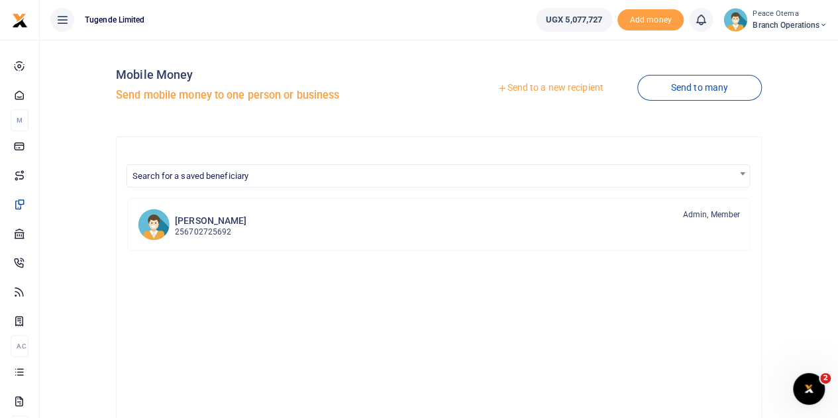
click at [498, 87] on icon at bounding box center [502, 87] width 9 height 9
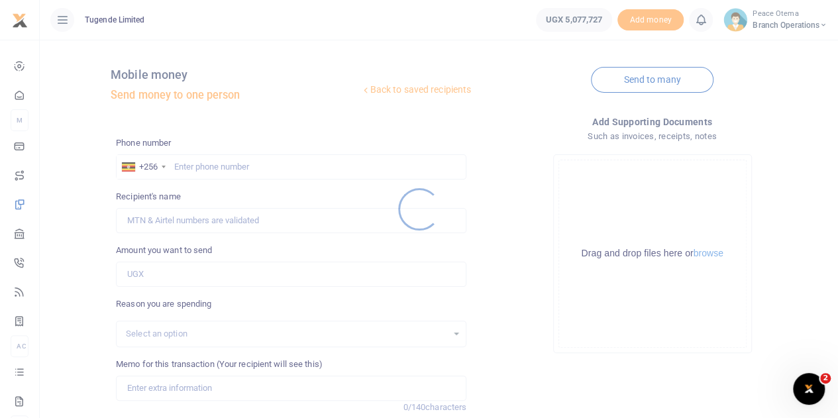
click at [181, 167] on div at bounding box center [419, 209] width 838 height 418
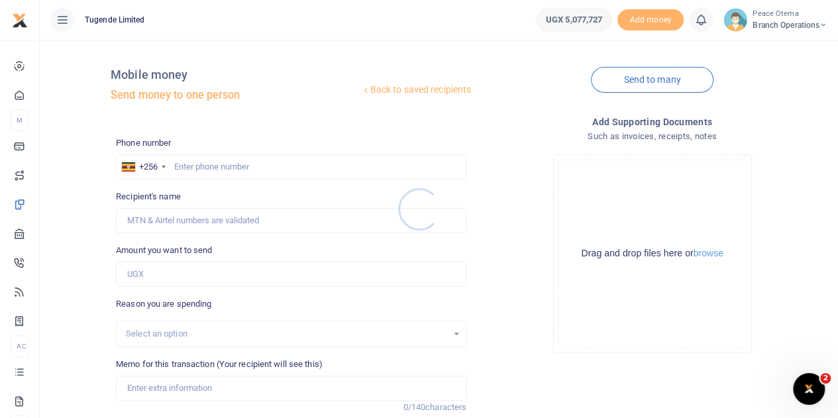
click at [181, 167] on div at bounding box center [419, 209] width 838 height 418
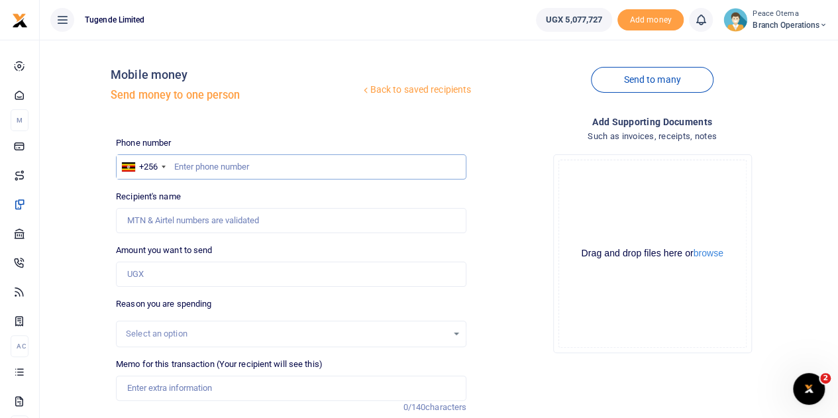
click at [181, 167] on input "text" at bounding box center [291, 166] width 350 height 25
type input "705793932"
type input "[PERSON_NAME]"
type input "705793932"
click at [170, 272] on input "Amount you want to send" at bounding box center [291, 274] width 350 height 25
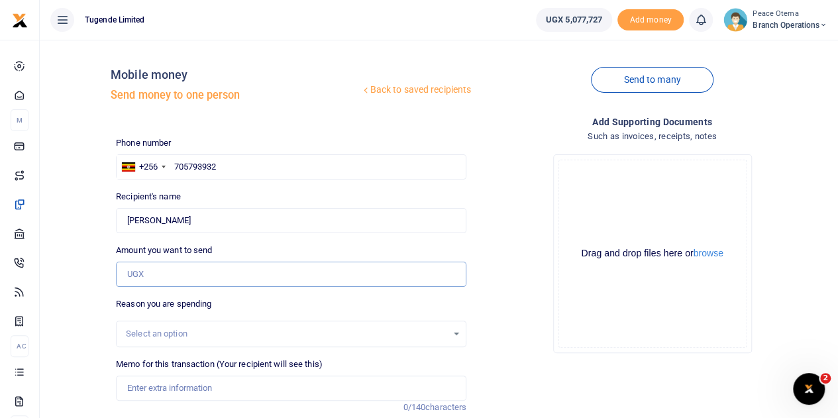
click at [144, 272] on input "Amount you want to send" at bounding box center [291, 274] width 350 height 25
paste input "48,000.00"
type input "48,000"
click at [170, 382] on input "Memo for this transaction (Your recipient will see this)" at bounding box center [291, 388] width 350 height 25
click at [132, 389] on input "Memo for this transaction (Your recipient will see this)" at bounding box center [291, 388] width 350 height 25
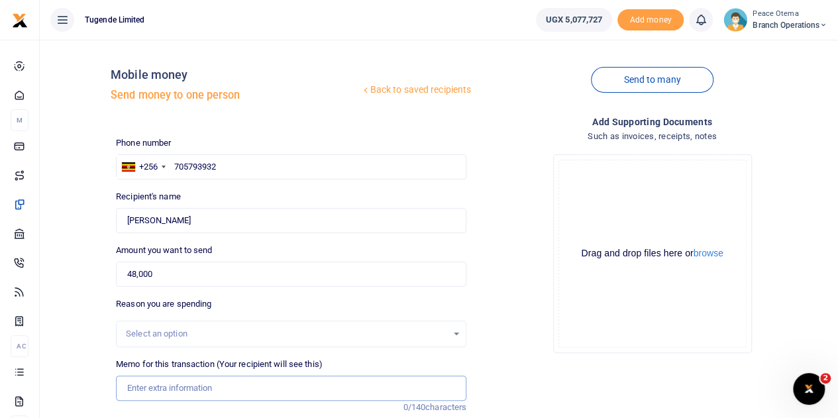
paste input "TLUG-016884"
click at [191, 392] on input "TLUG016884" at bounding box center [291, 388] width 350 height 25
click at [187, 390] on input "TLUG016884" at bounding box center [291, 388] width 350 height 25
paste input "Masaka Office Cleaning Requisition Week Ending 29.09.25"
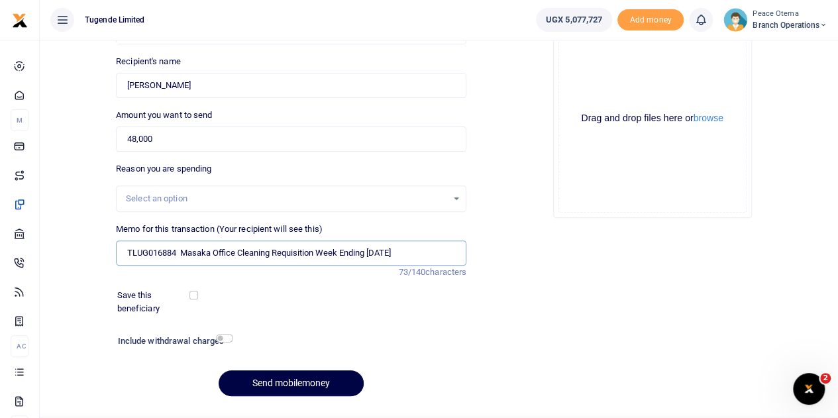
scroll to position [136, 0]
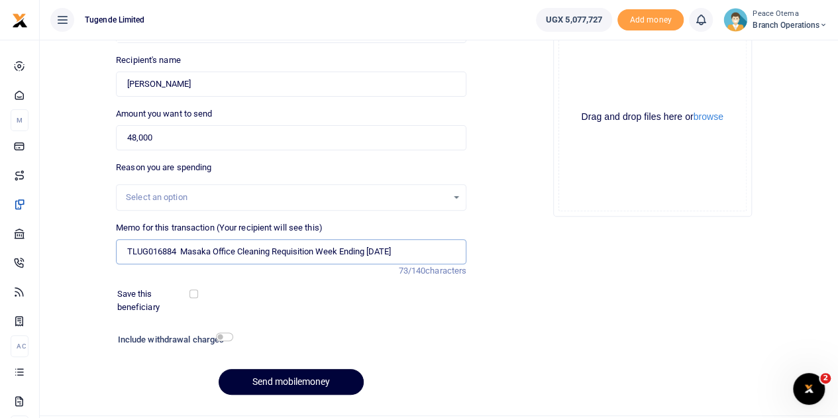
type input "TLUG016884 Masaka Office Cleaning Requisition Week Ending 29th sept 2025"
click at [267, 384] on button "Send mobilemoney" at bounding box center [291, 382] width 145 height 26
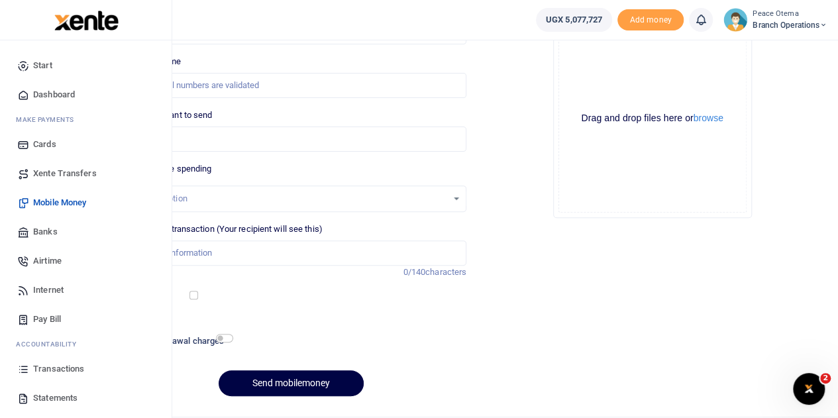
click at [48, 172] on span "Xente Transfers" at bounding box center [65, 173] width 64 height 13
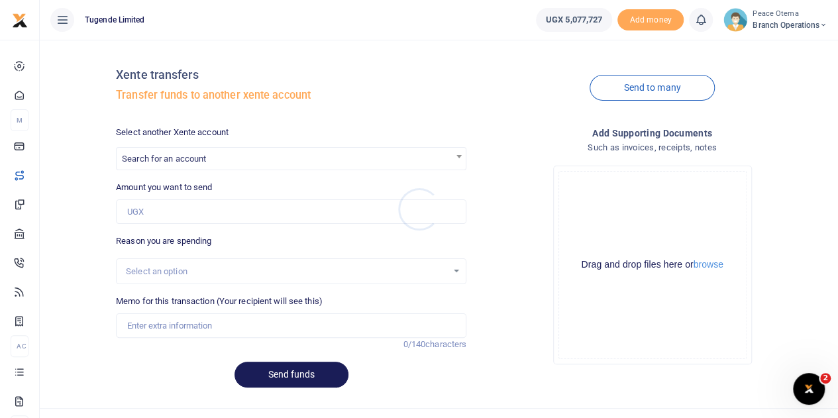
click at [171, 156] on div at bounding box center [419, 209] width 838 height 418
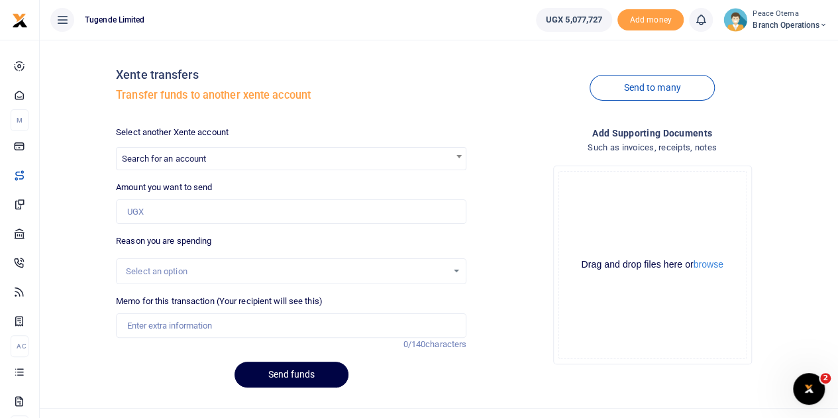
click at [171, 156] on span "Search for an account" at bounding box center [164, 159] width 84 height 10
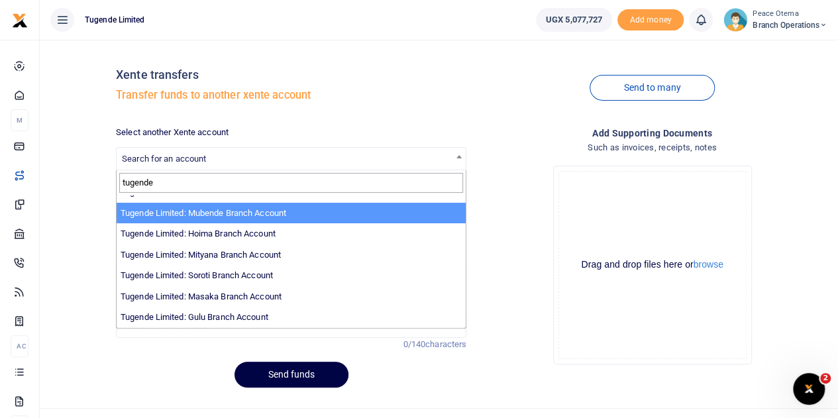
scroll to position [244, 0]
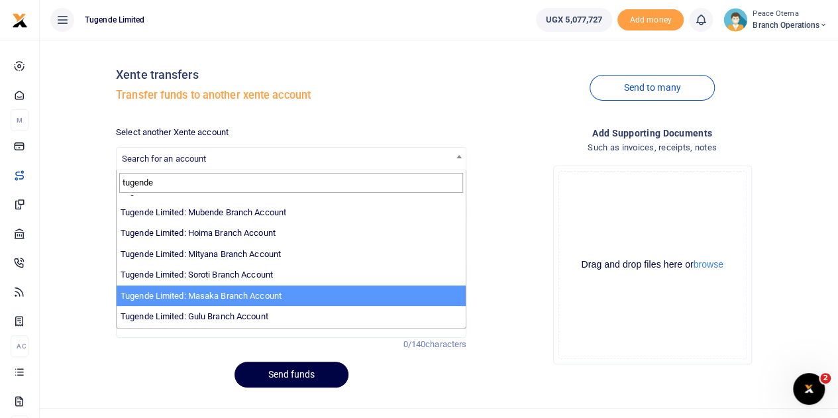
type input "tugende"
select select "3352"
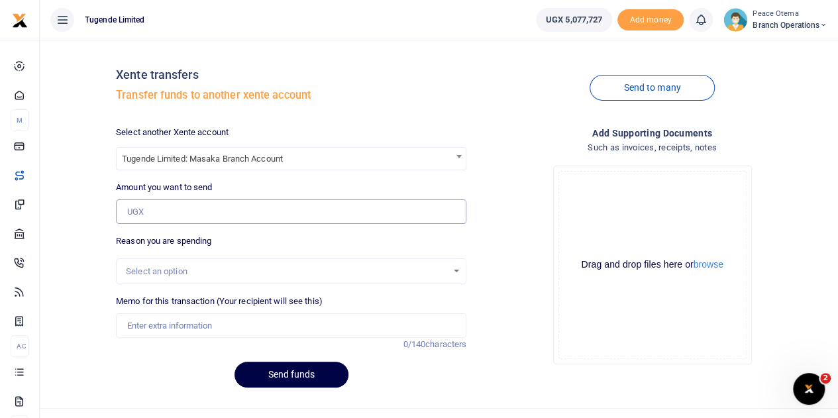
click at [151, 207] on input "Amount you want to send" at bounding box center [291, 211] width 350 height 25
click at [147, 210] on input "Amount you want to send" at bounding box center [291, 211] width 350 height 25
paste input "357,000.00"
type input "357,000"
click at [199, 319] on input "Memo for this transaction (Your recipient will see this)" at bounding box center [291, 325] width 350 height 25
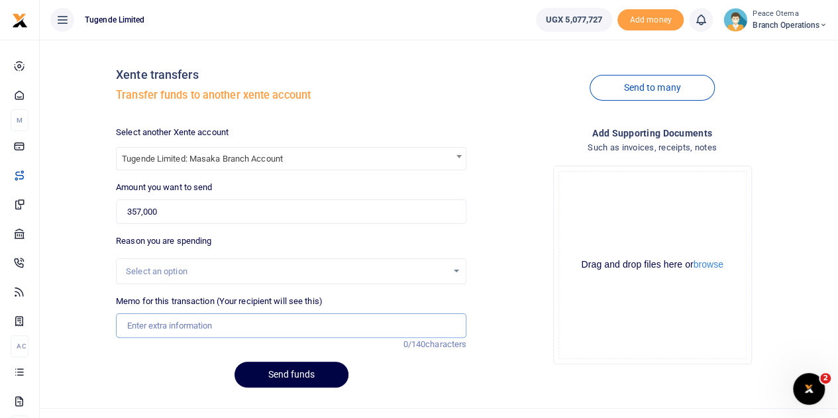
click at [130, 327] on input "Memo for this transaction (Your recipient will see this)" at bounding box center [291, 325] width 350 height 25
paste input "TLUG-016868"
click at [185, 333] on input "TLUG-016868" at bounding box center [291, 325] width 350 height 25
paste input "TLUG-016736"
click at [274, 331] on input "TLUG-016868 TLUG-016736" at bounding box center [291, 325] width 350 height 25
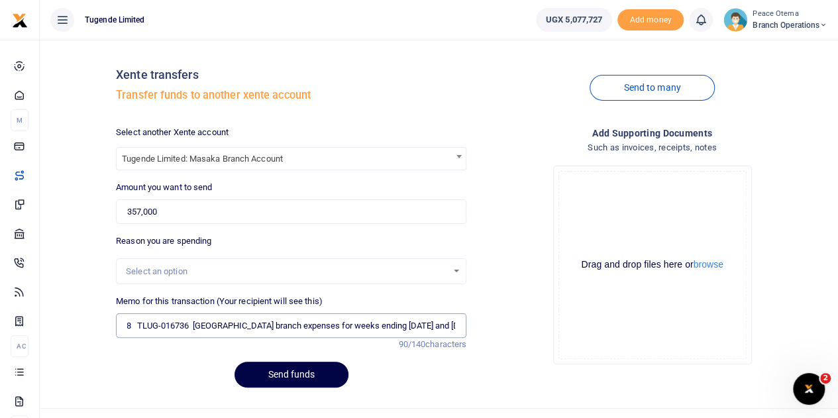
scroll to position [0, 0]
click at [266, 373] on button "Send funds" at bounding box center [292, 375] width 114 height 26
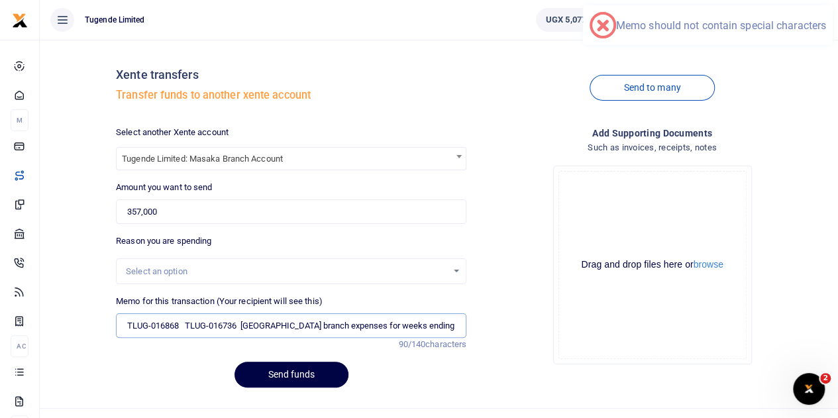
click at [208, 325] on input "TLUG-016868 TLUG-016736 Masaka branch expenses for weeks ending 20th and 28th S…" at bounding box center [291, 325] width 350 height 25
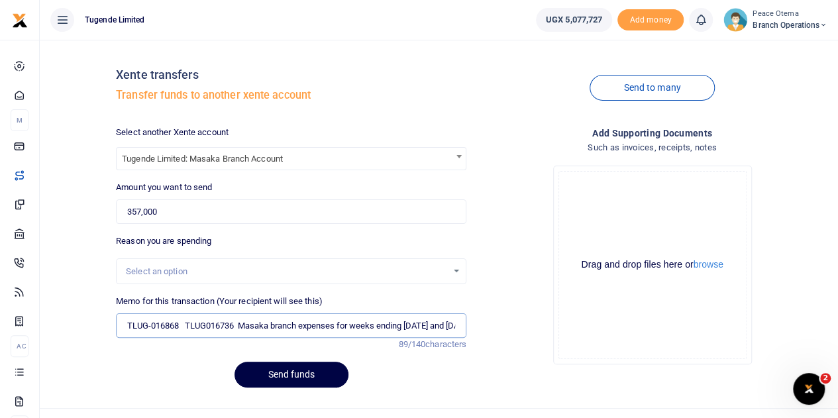
click at [149, 323] on input "TLUG-016868 TLUG016736 Masaka branch expenses for weeks ending 20th and 28th Se…" at bounding box center [291, 325] width 350 height 25
type input "TLUG016868 TLUG016736 Masaka branch expenses for weeks ending 20th and 28th Sep…"
click at [278, 374] on button "Send funds" at bounding box center [292, 375] width 114 height 26
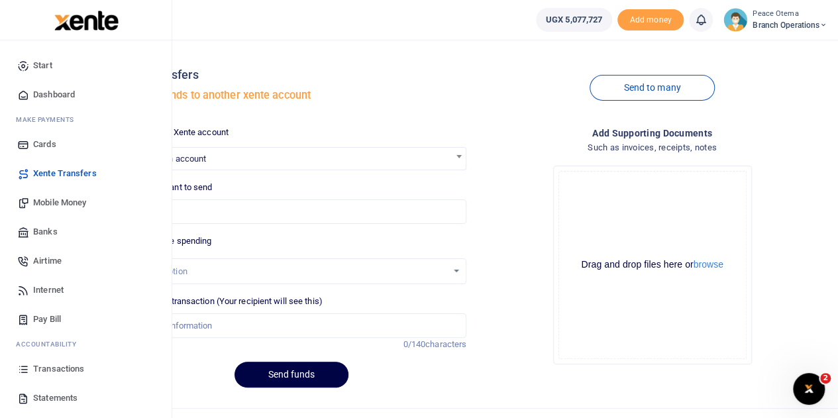
click at [46, 201] on span "Mobile Money" at bounding box center [59, 202] width 53 height 13
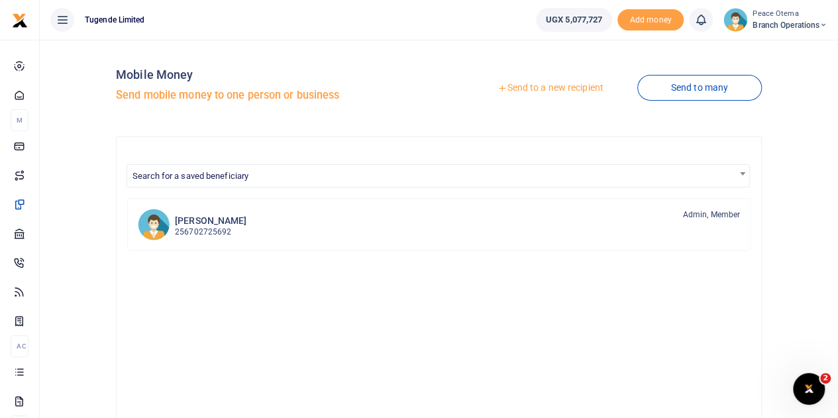
click at [498, 91] on icon at bounding box center [502, 87] width 9 height 9
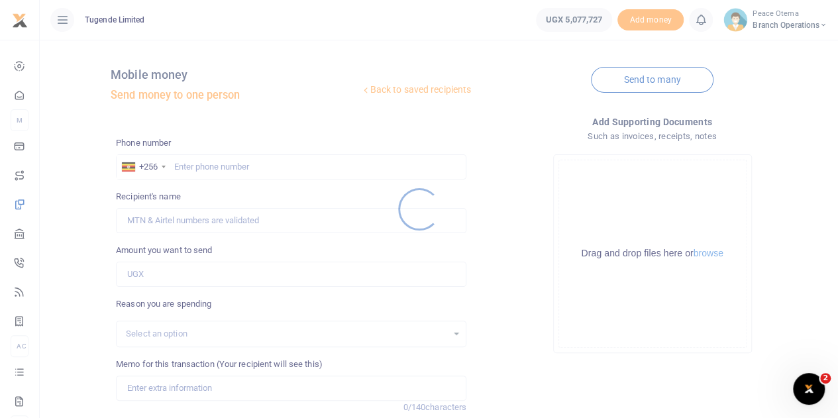
click at [187, 170] on div at bounding box center [419, 209] width 838 height 418
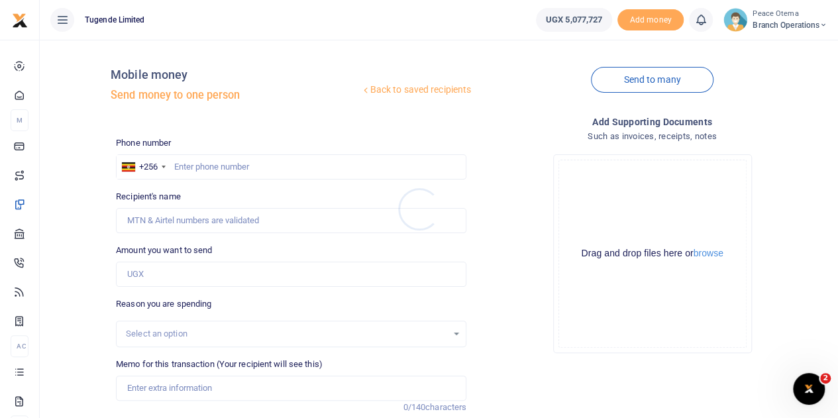
click at [187, 170] on div at bounding box center [419, 209] width 838 height 418
click at [187, 170] on input "text" at bounding box center [291, 166] width 350 height 25
paste input "705793932"
type input "705793932"
click at [172, 272] on input "Amount you want to send" at bounding box center [291, 274] width 350 height 25
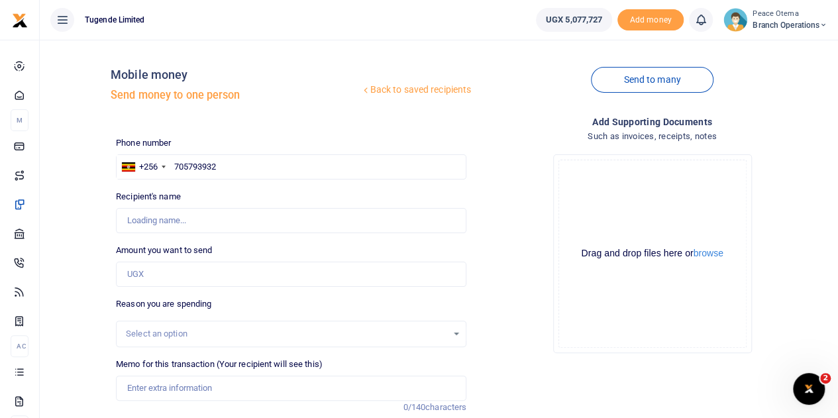
type input "Edith Nanteza"
click at [139, 280] on input "Amount you want to send" at bounding box center [291, 274] width 350 height 25
paste input "30,000.00"
type input "30,000"
click at [147, 386] on input "Memo for this transaction (Your recipient will see this)" at bounding box center [291, 388] width 350 height 25
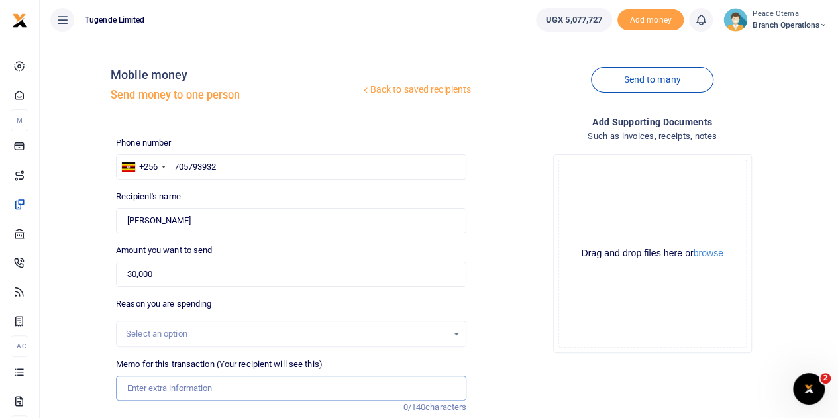
paste input "TLUG-016849"
click at [191, 388] on input "TLUG016849" at bounding box center [291, 388] width 350 height 25
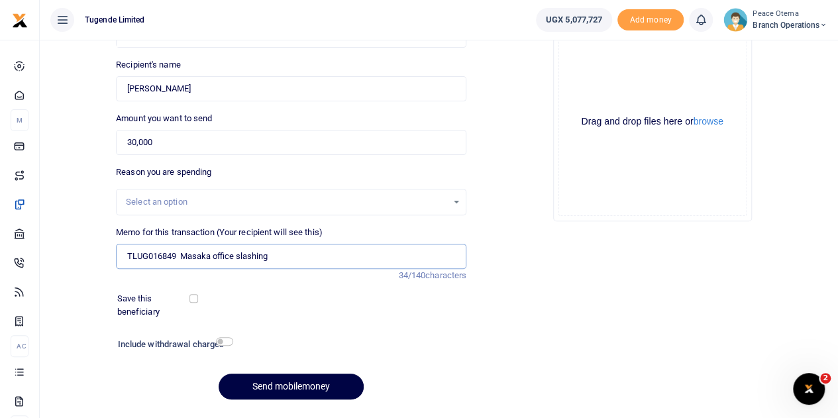
scroll to position [132, 0]
type input "TLUG016849 Masaka office slashing"
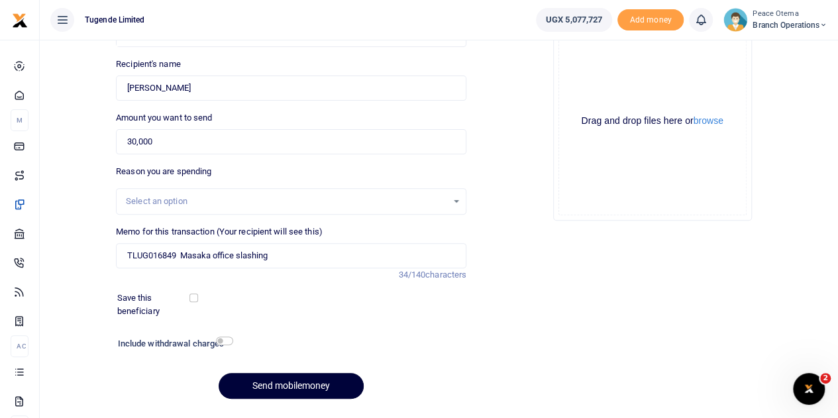
click at [269, 384] on button "Send mobilemoney" at bounding box center [291, 386] width 145 height 26
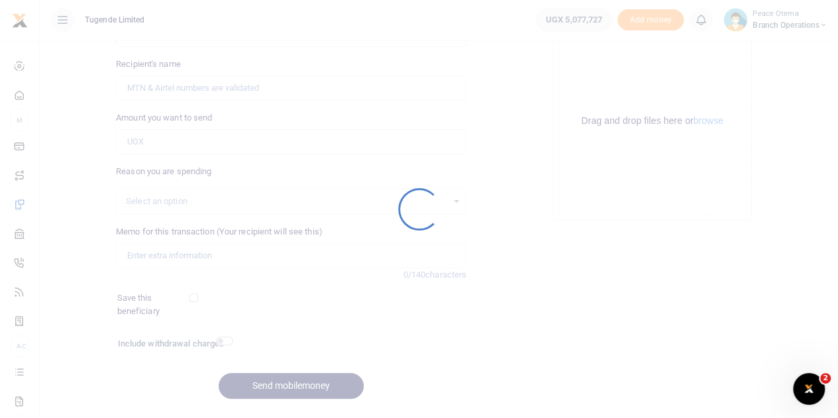
scroll to position [132, 0]
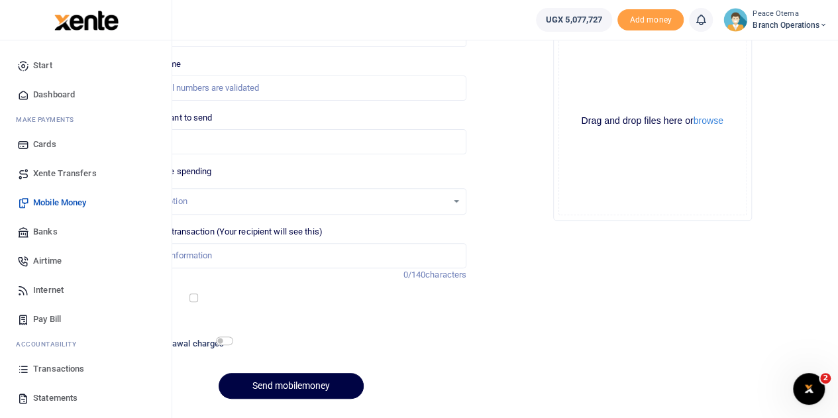
click at [62, 372] on span "Transactions" at bounding box center [58, 368] width 51 height 13
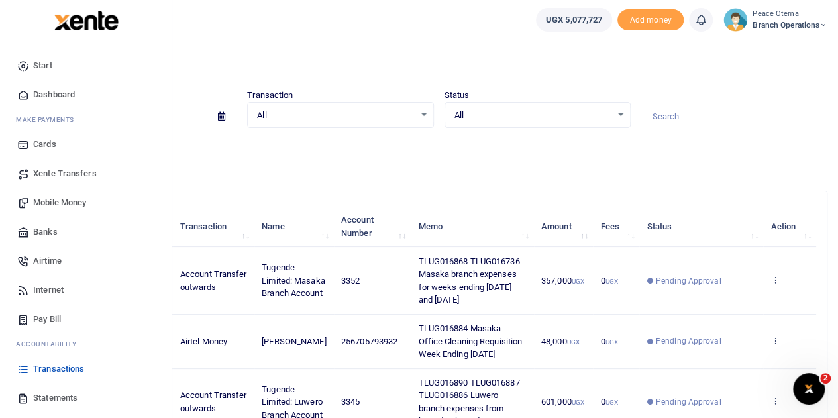
click at [41, 203] on span "Mobile Money" at bounding box center [59, 202] width 53 height 13
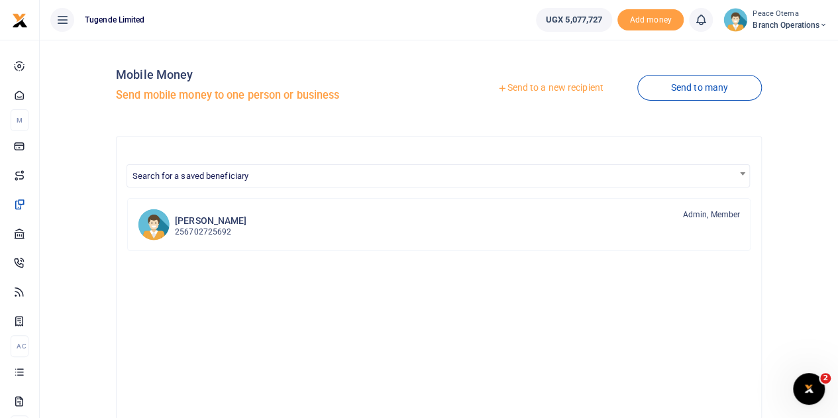
click at [498, 90] on icon at bounding box center [502, 87] width 9 height 9
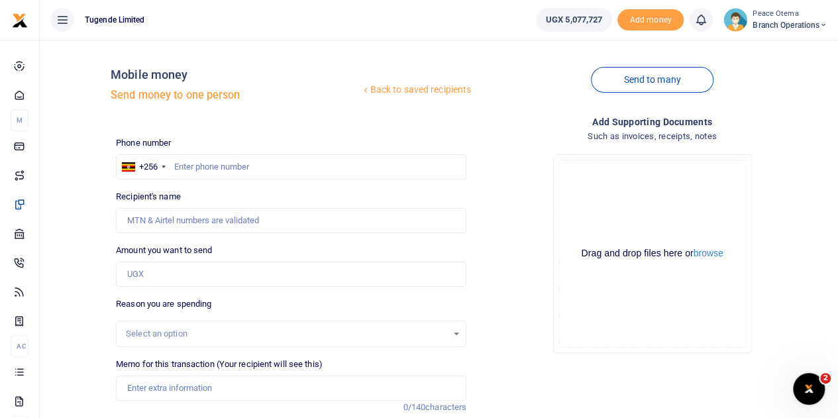
click at [203, 166] on div at bounding box center [419, 209] width 838 height 418
click at [203, 166] on input "text" at bounding box center [291, 166] width 350 height 25
paste input "0705793932"
click at [203, 166] on input "0705793932" at bounding box center [291, 166] width 350 height 25
type input "705793932"
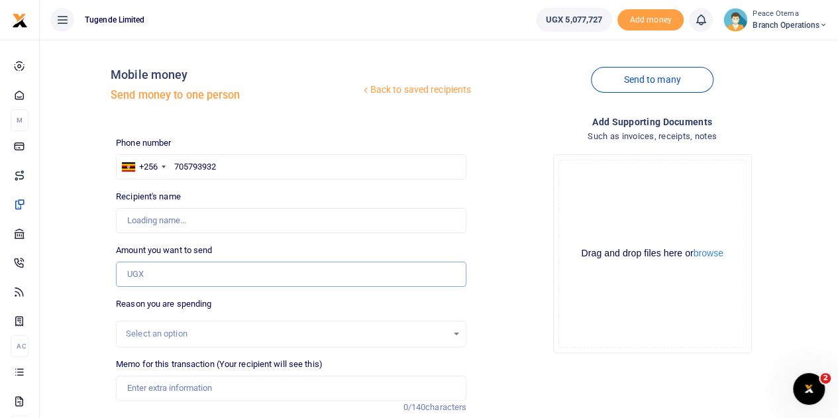
click at [156, 276] on input "Amount you want to send" at bounding box center [291, 274] width 350 height 25
paste input "48,000.00"
click at [156, 276] on input "48,000" at bounding box center [291, 274] width 350 height 25
type input "48,000"
click at [146, 377] on input "Memo for this transaction (Your recipient will see this)" at bounding box center [291, 388] width 350 height 25
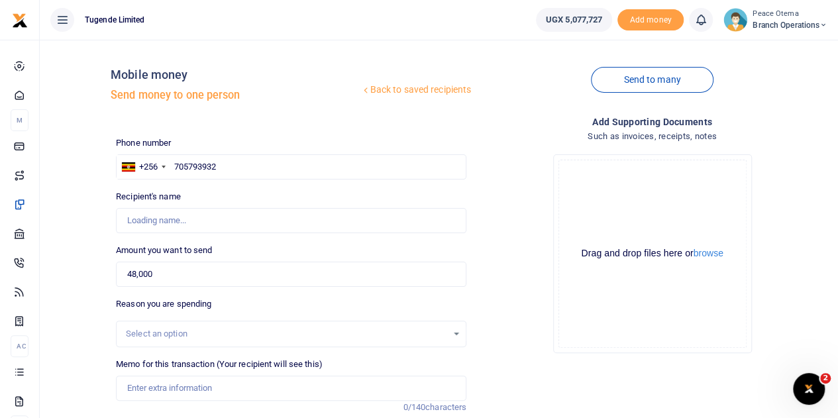
click at [487, 225] on div "Drop your files here Drag and drop files here or browse Powered by Uppy" at bounding box center [652, 254] width 350 height 220
type input "Edith Nanteza"
click at [148, 386] on input "Memo for this transaction (Your recipient will see this)" at bounding box center [291, 388] width 350 height 25
paste input "TLUG-016846"
click at [191, 384] on input "TLUG016846" at bounding box center [291, 388] width 350 height 25
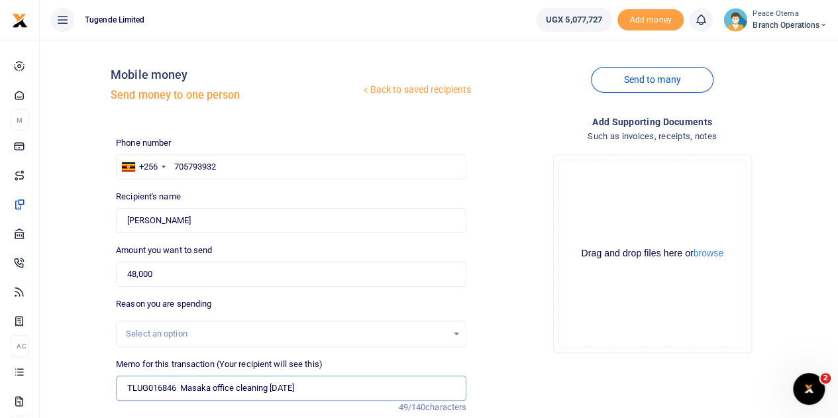
scroll to position [167, 0]
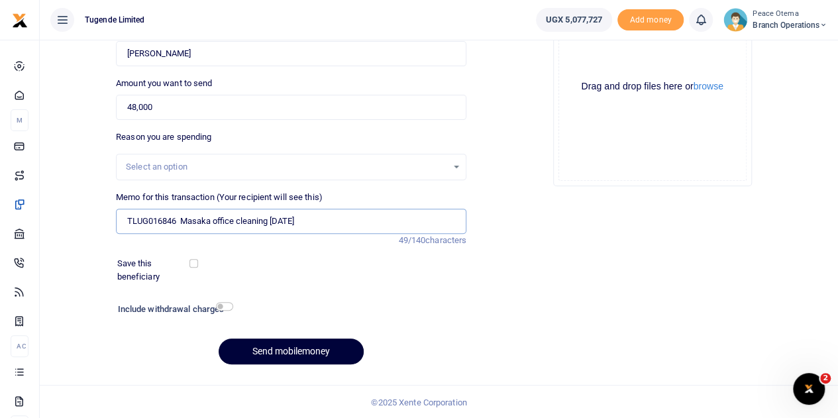
type input "TLUG016846 Masaka office cleaning 20th Sept 2025"
click at [280, 353] on button "Send mobilemoney" at bounding box center [291, 352] width 145 height 26
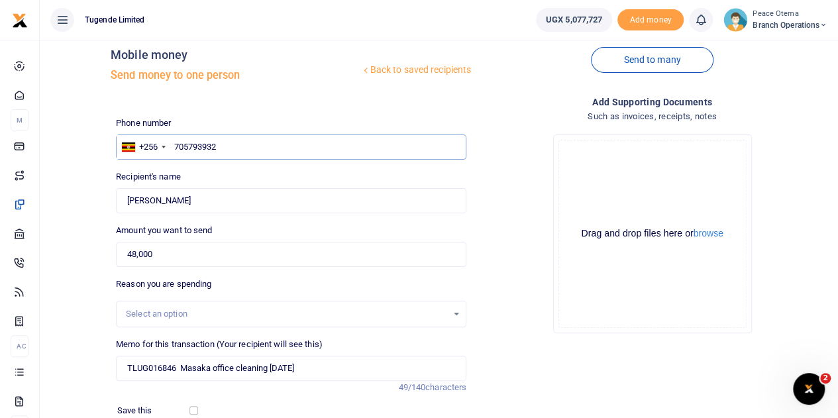
scroll to position [19, 0]
click at [175, 146] on input "705793932" at bounding box center [291, 147] width 350 height 25
click at [177, 193] on input "Found" at bounding box center [291, 201] width 350 height 25
click at [211, 240] on div "Amount you want to send 48,000 Amount is required." at bounding box center [291, 246] width 350 height 43
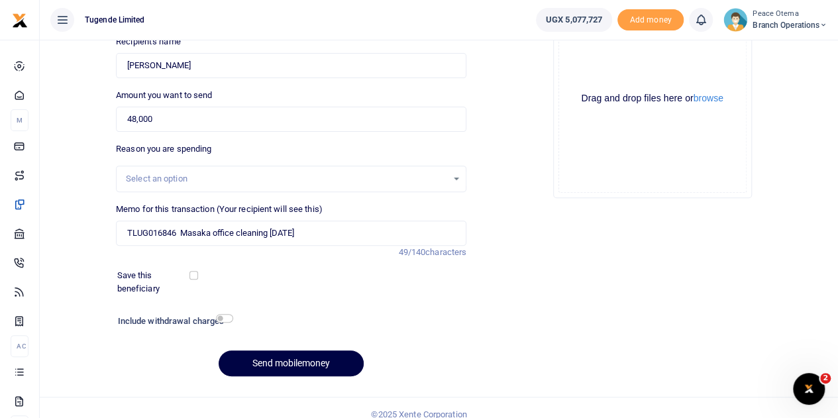
scroll to position [167, 0]
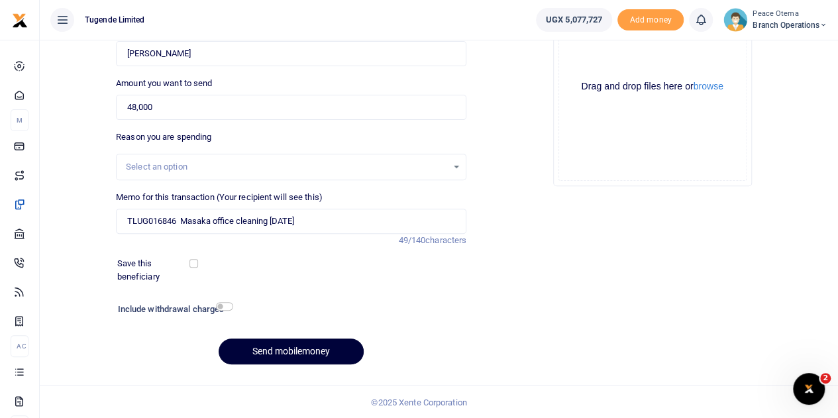
click at [268, 354] on button "Send mobilemoney" at bounding box center [291, 352] width 145 height 26
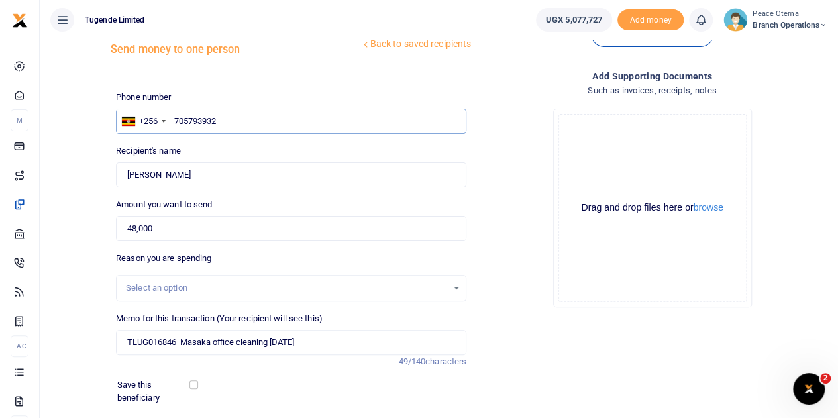
scroll to position [0, 0]
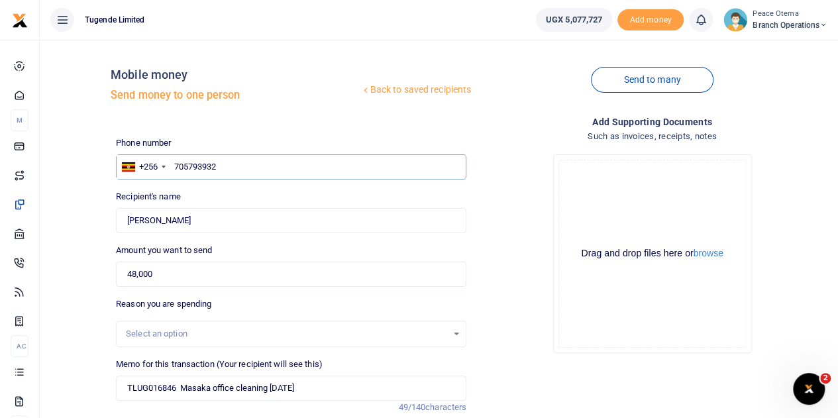
click at [223, 170] on input "705793932" at bounding box center [291, 166] width 350 height 25
type input "705793932"
click at [244, 303] on div "Reason you are spending Select an option" at bounding box center [291, 322] width 350 height 50
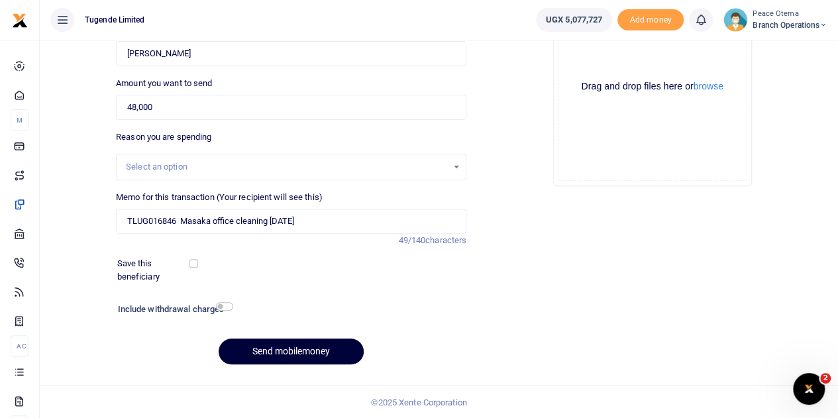
click at [278, 344] on button "Send mobilemoney" at bounding box center [291, 352] width 145 height 26
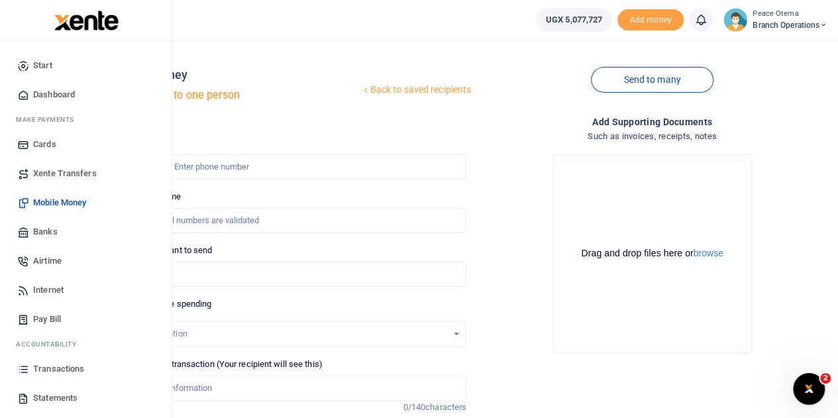
click at [53, 167] on span "Xente Transfers" at bounding box center [65, 173] width 64 height 13
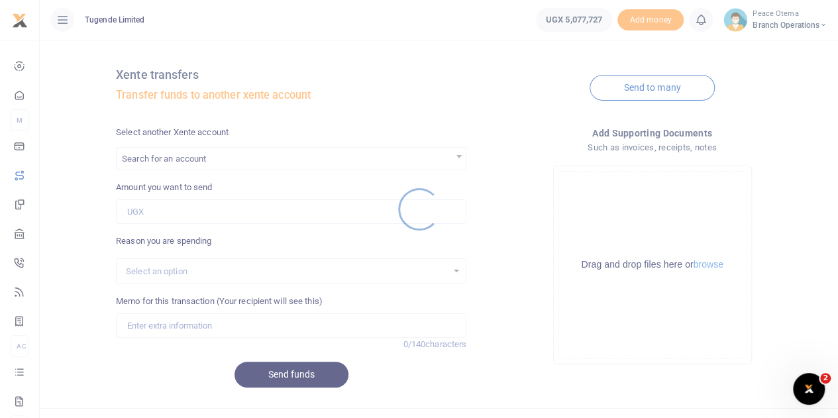
click at [164, 156] on div at bounding box center [419, 209] width 838 height 418
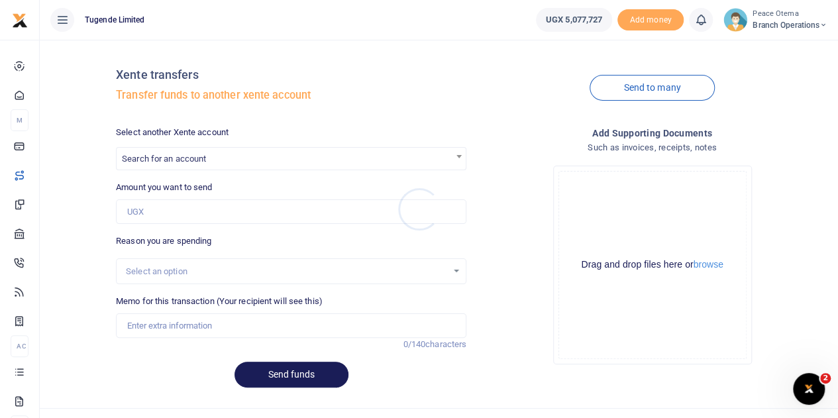
click at [164, 156] on div at bounding box center [419, 209] width 838 height 418
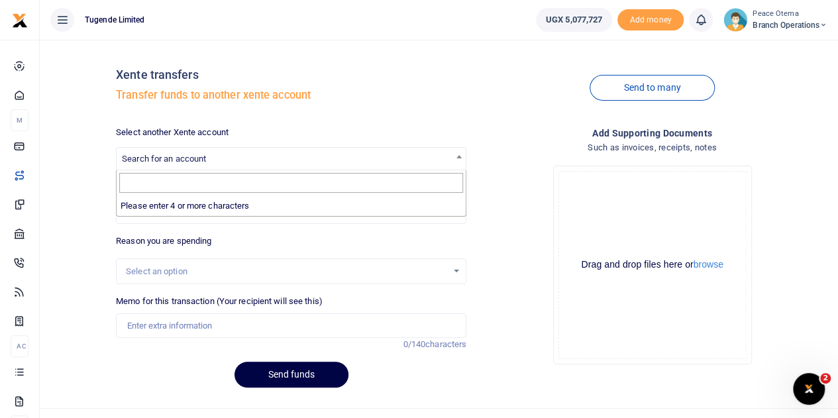
click at [164, 156] on span "Search for an account" at bounding box center [164, 159] width 84 height 10
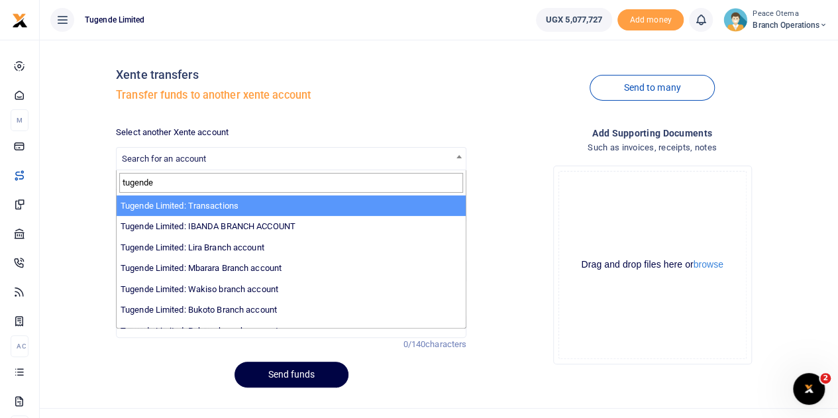
type input "tugende"
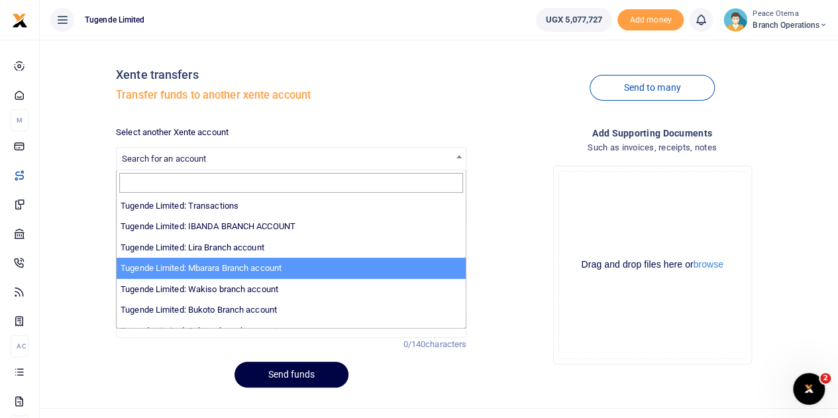
select select "3290"
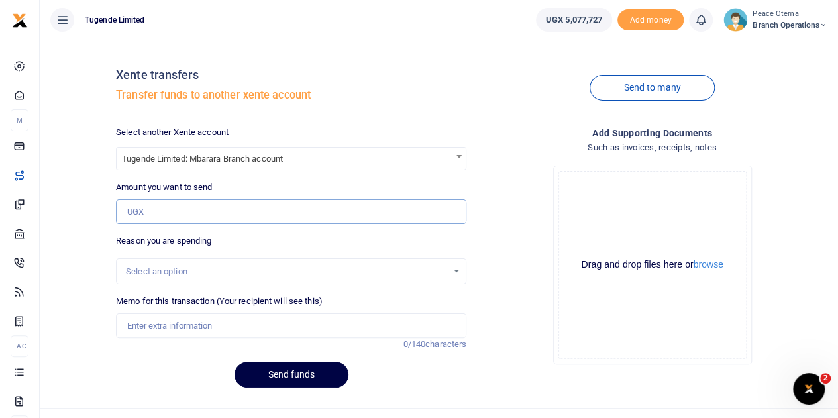
click at [165, 205] on input "Amount you want to send" at bounding box center [291, 211] width 350 height 25
click at [152, 215] on input "Amount you want to send" at bounding box center [291, 211] width 350 height 25
paste input "147,000.00"
type input "147,000"
click at [197, 318] on input "Memo for this transaction (Your recipient will see this)" at bounding box center [291, 325] width 350 height 25
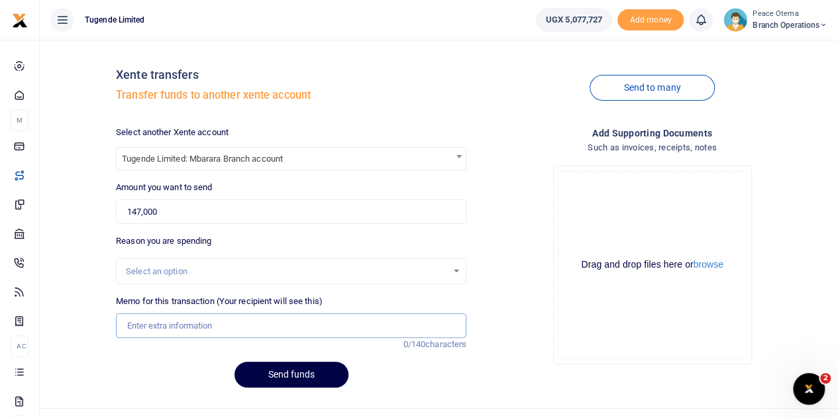
click at [136, 320] on input "Memo for this transaction (Your recipient will see this)" at bounding box center [291, 325] width 350 height 25
paste input "TLUG-016814"
click at [212, 331] on input "TLUG016814" at bounding box center [291, 325] width 350 height 25
click at [193, 323] on input "TLUG016814" at bounding box center [291, 325] width 350 height 25
paste input "Blair Permit Renewal refund"
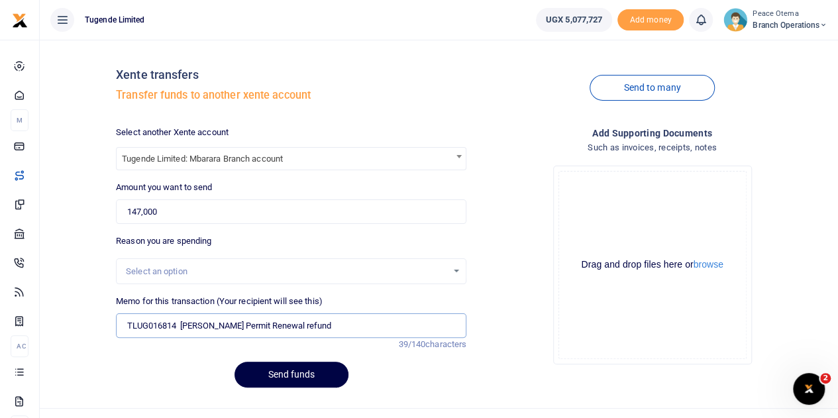
click at [180, 322] on input "TLUG016814 Blair Permit Renewal refund" at bounding box center [291, 325] width 350 height 25
type input "TLUG016814 Niwamanya Blair Permit Renewal refund"
click at [303, 382] on button "Send funds" at bounding box center [292, 375] width 114 height 26
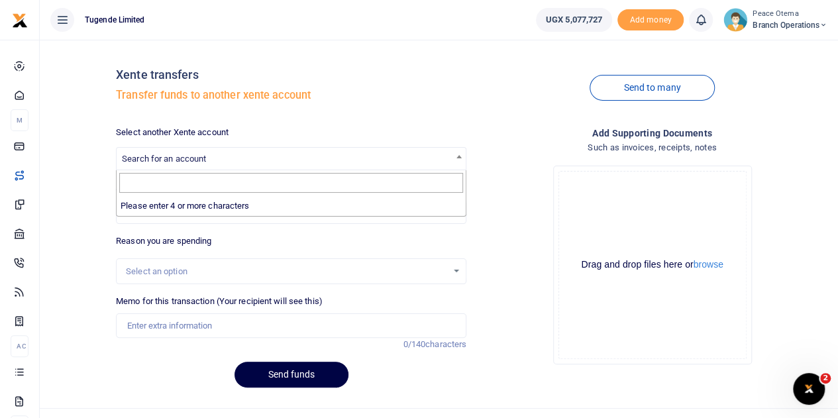
click at [152, 155] on span "Search for an account" at bounding box center [164, 159] width 84 height 10
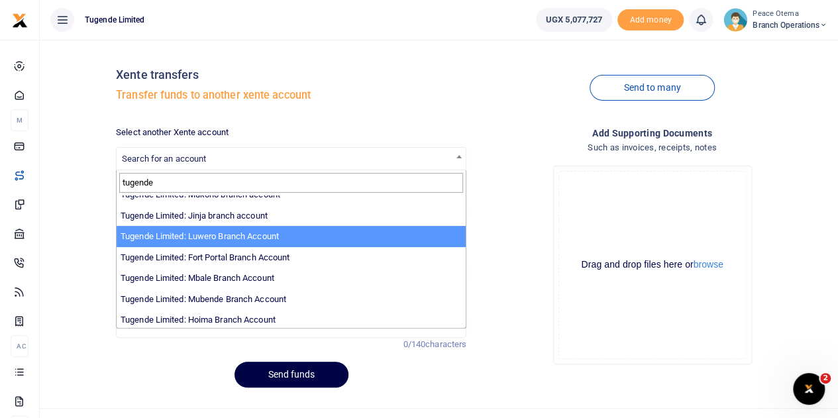
scroll to position [165, 0]
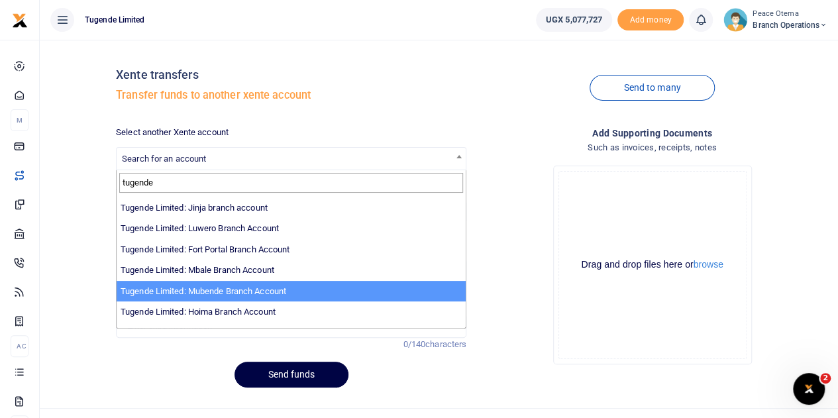
type input "tugende"
select select "3348"
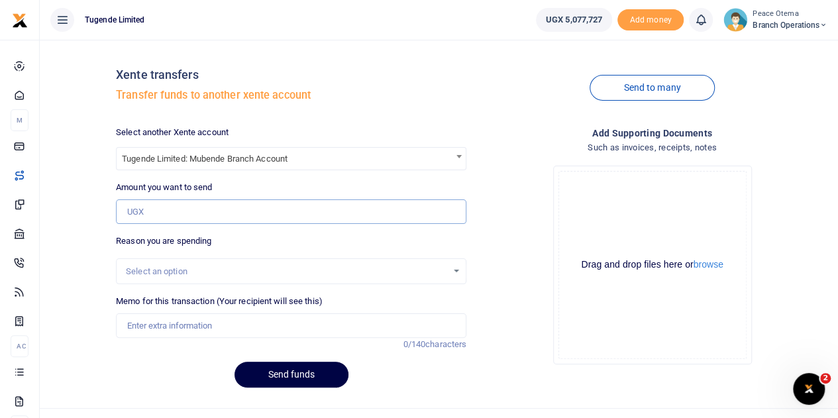
click at [157, 209] on input "Amount you want to send" at bounding box center [291, 211] width 350 height 25
click at [160, 211] on input "Amount you want to send" at bounding box center [291, 211] width 350 height 25
paste input "414,000.00"
type input "414,000"
click at [138, 328] on input "Memo for this transaction (Your recipient will see this)" at bounding box center [291, 325] width 350 height 25
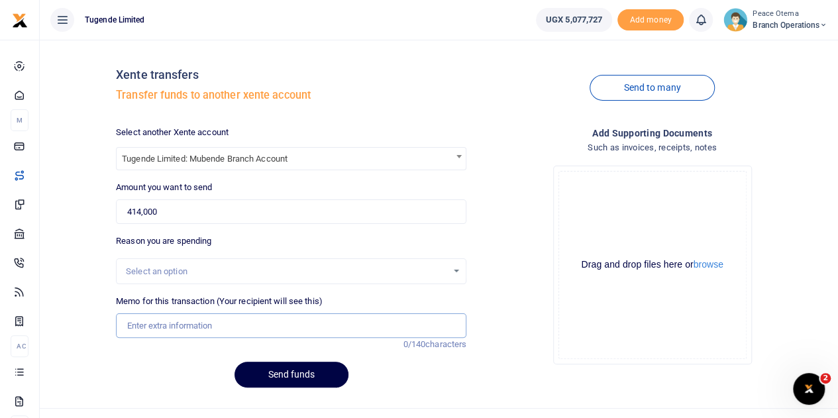
paste input "TLUG-016806"
click at [190, 324] on input "TLUG016806" at bounding box center [291, 325] width 350 height 25
click at [184, 324] on input "TLUG016806" at bounding box center [291, 325] width 350 height 25
paste input "TLUG-016801"
click at [240, 324] on input "TLUG016806 TLUG016801" at bounding box center [291, 325] width 350 height 25
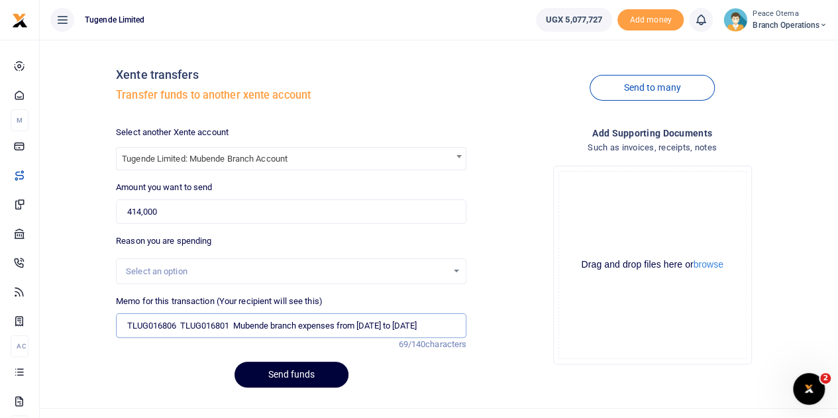
type input "TLUG016806 TLUG016801 Mubende branch expenses from 1st to 13th sept"
click at [281, 371] on button "Send funds" at bounding box center [292, 375] width 114 height 26
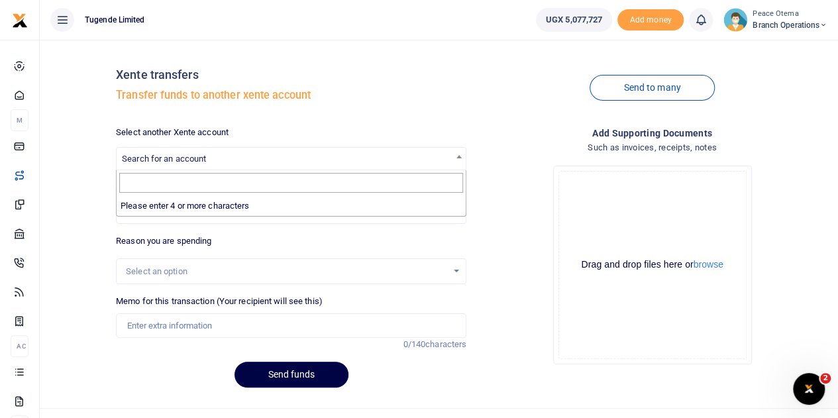
click at [156, 158] on span "Search for an account" at bounding box center [164, 159] width 84 height 10
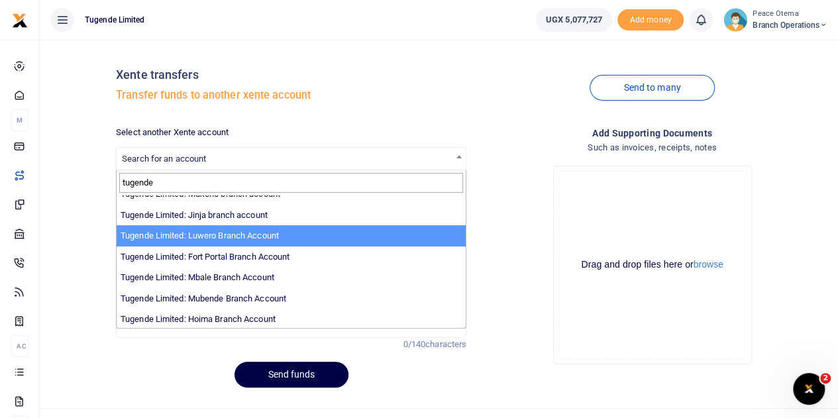
scroll to position [159, 0]
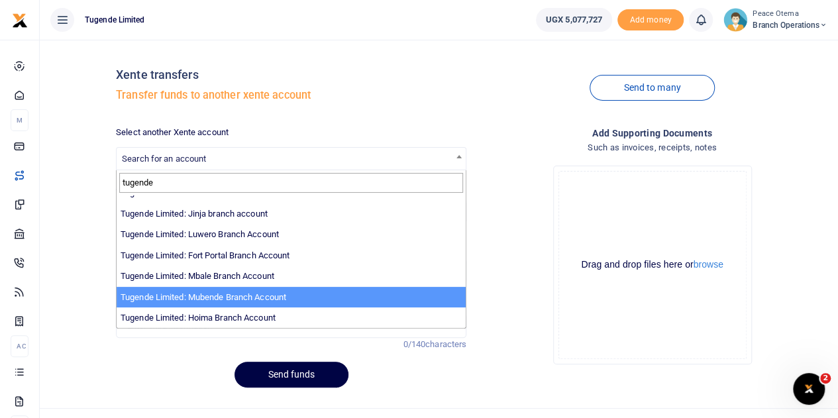
type input "tugende"
select select "3348"
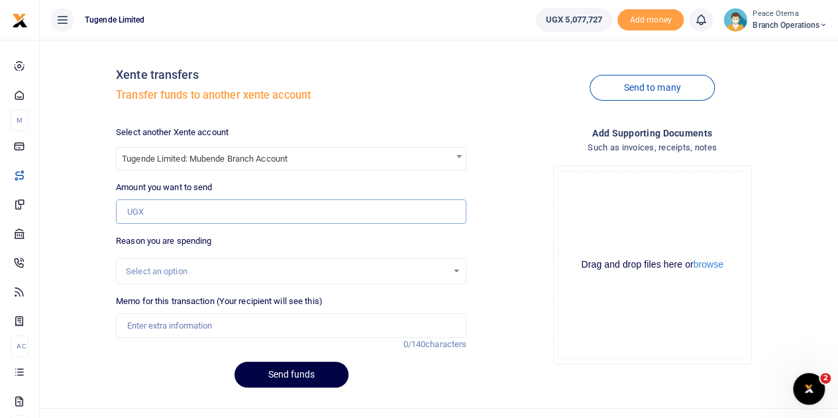
click at [154, 207] on input "Amount you want to send" at bounding box center [291, 211] width 350 height 25
click at [148, 217] on input "Amount you want to send" at bounding box center [291, 211] width 350 height 25
paste input "38,000.00"
type input "38,000"
click at [150, 323] on input "Memo for this transaction (Your recipient will see this)" at bounding box center [291, 325] width 350 height 25
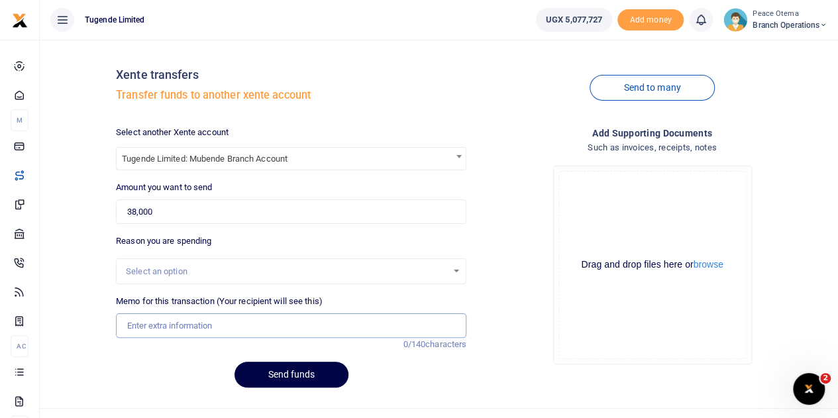
paste input "TLUG-016803"
click at [195, 325] on input "TLUG016803" at bounding box center [291, 325] width 350 height 25
click at [199, 324] on input "TLUG016803" at bounding box center [291, 325] width 350 height 25
paste input "Sept 2025 Mubende Water bill"
type input "TLUG016803 Sept 2025 Mubende Water bill"
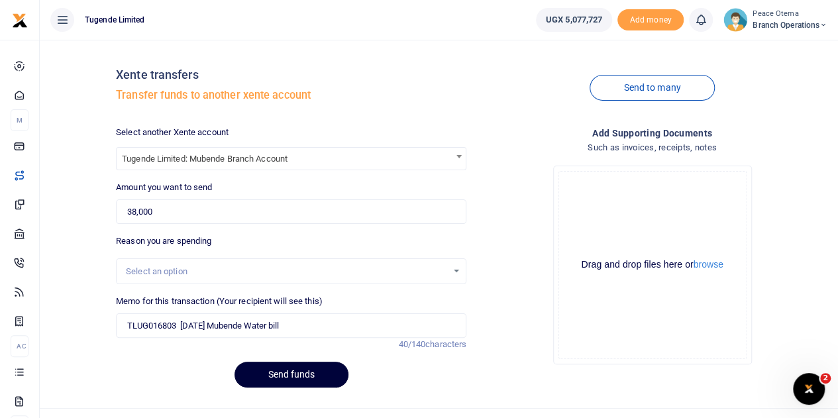
click at [274, 383] on button "Send funds" at bounding box center [292, 375] width 114 height 26
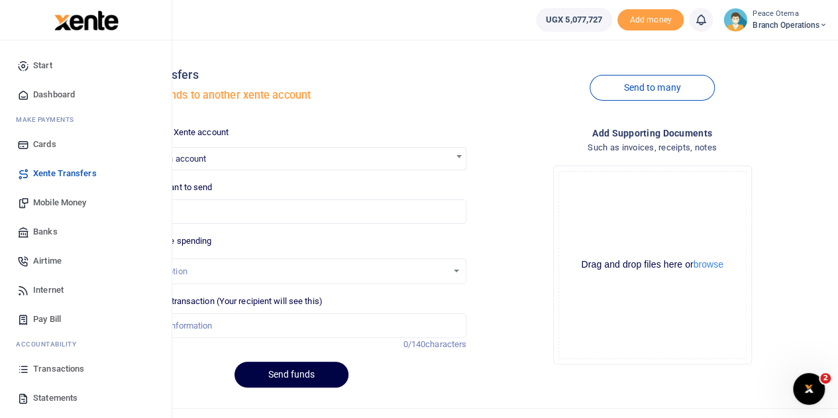
click at [44, 372] on span "Transactions" at bounding box center [58, 368] width 51 height 13
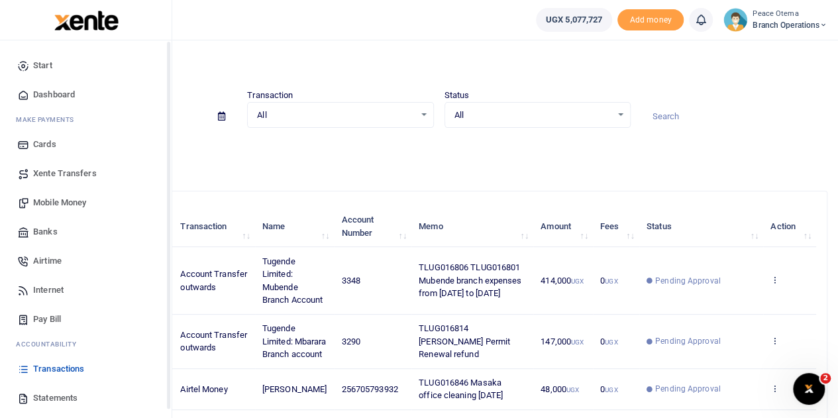
click at [50, 175] on span "Xente Transfers" at bounding box center [65, 173] width 64 height 13
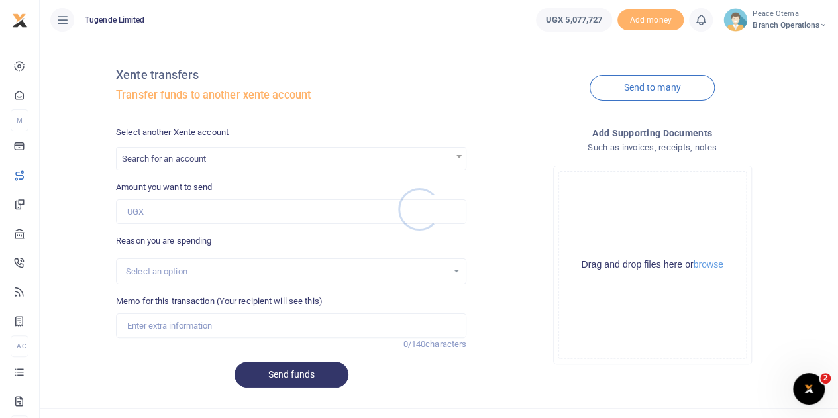
click at [155, 159] on div at bounding box center [419, 209] width 838 height 418
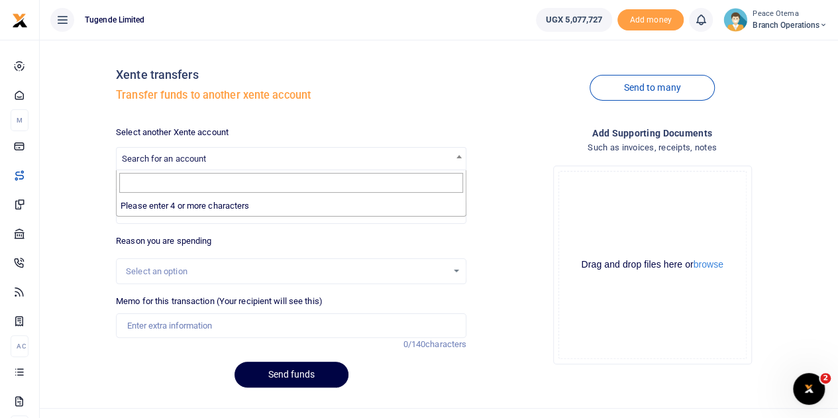
click at [155, 159] on span "Search for an account" at bounding box center [164, 159] width 84 height 10
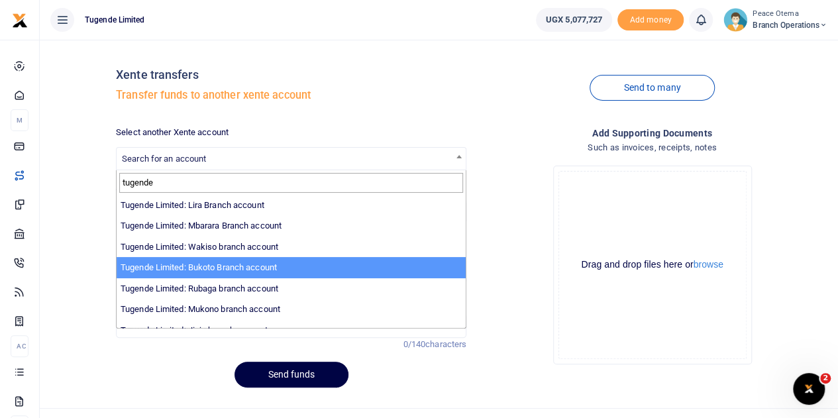
scroll to position [44, 0]
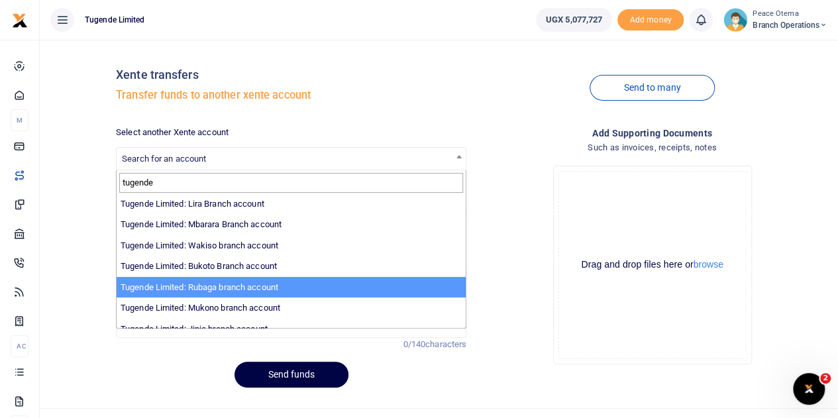
type input "tugende"
select select "3260"
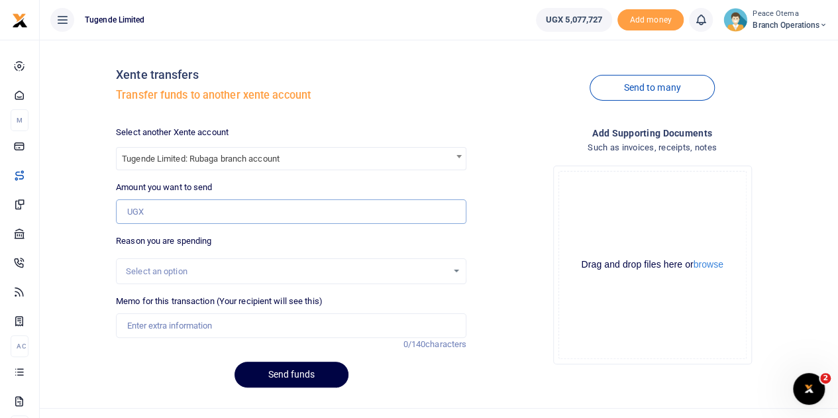
click at [155, 211] on input "Amount you want to send" at bounding box center [291, 211] width 350 height 25
click at [182, 213] on input "Amount you want to send" at bounding box center [291, 211] width 350 height 25
paste input "105,000.00"
type input "105,000"
click at [170, 324] on input "Memo for this transaction (Your recipient will see this)" at bounding box center [291, 325] width 350 height 25
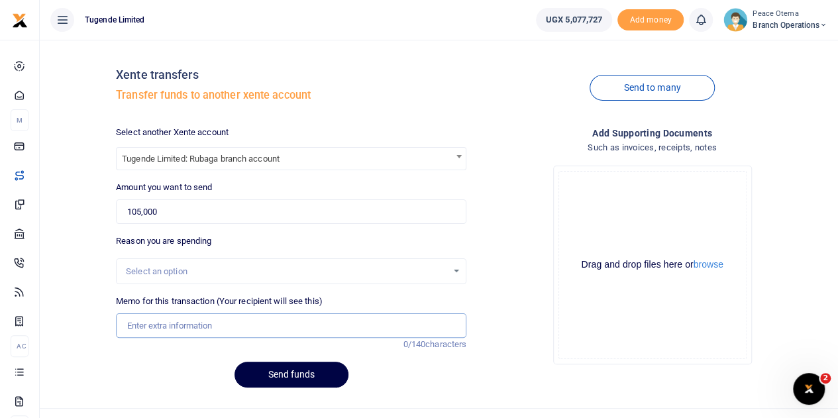
click at [148, 323] on input "Memo for this transaction (Your recipient will see this)" at bounding box center [291, 325] width 350 height 25
paste input "TLUG-016878"
drag, startPoint x: 148, startPoint y: 323, endPoint x: 146, endPoint y: 378, distance: 54.4
click at [146, 378] on div "Send funds" at bounding box center [291, 375] width 350 height 26
click at [151, 326] on input "TLUG-016878" at bounding box center [291, 325] width 350 height 25
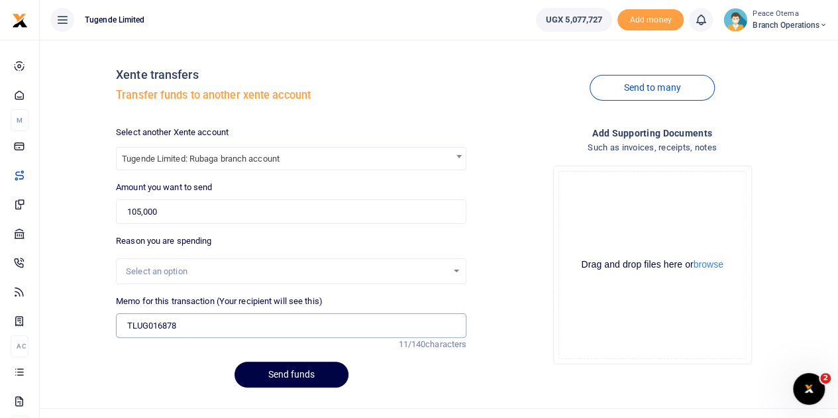
click at [193, 327] on input "TLUG016878" at bounding box center [291, 325] width 350 height 25
click at [196, 321] on input "TLUG016878" at bounding box center [291, 325] width 350 height 25
paste input "Rubaga Branch Expenses Week Ending [DATE]"
type input "TLUG016878Rubaga Branch Expenses Week Ending [DATE]"
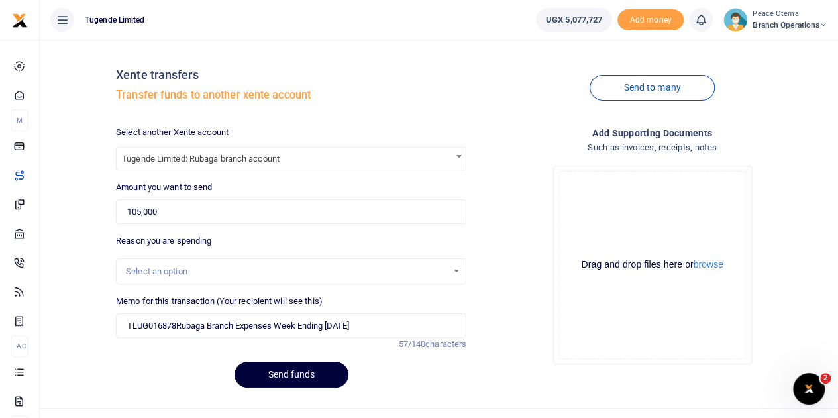
click at [277, 375] on button "Send funds" at bounding box center [292, 375] width 114 height 26
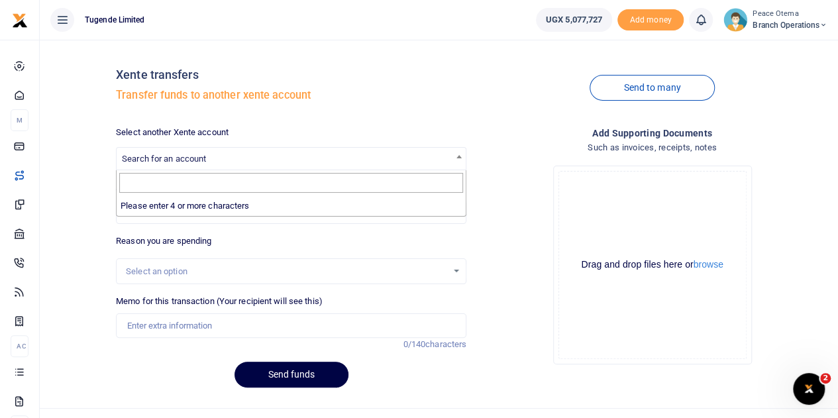
click at [178, 158] on span "Search for an account" at bounding box center [164, 159] width 84 height 10
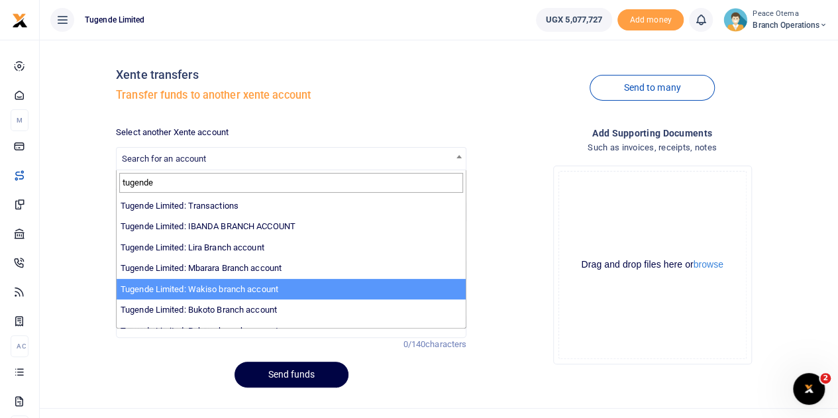
type input "tugende"
select select "3258"
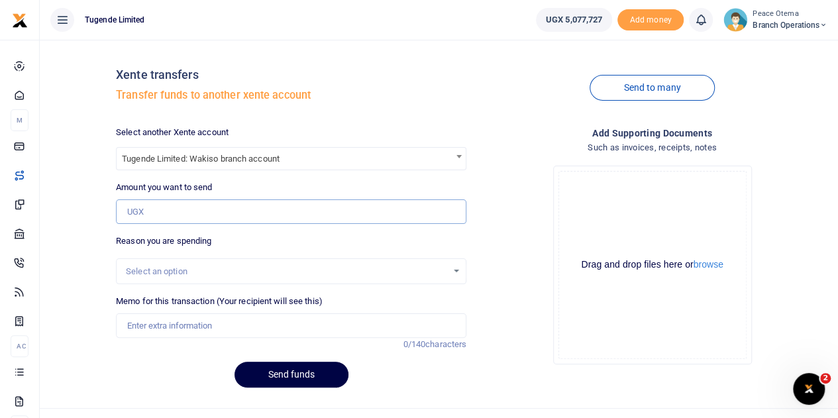
click at [160, 205] on input "Amount you want to send" at bounding box center [291, 211] width 350 height 25
click at [175, 209] on input "Amount you want to send" at bounding box center [291, 211] width 350 height 25
paste input "100,000.00"
type input "100,000"
click at [142, 319] on input "Memo for this transaction (Your recipient will see this)" at bounding box center [291, 325] width 350 height 25
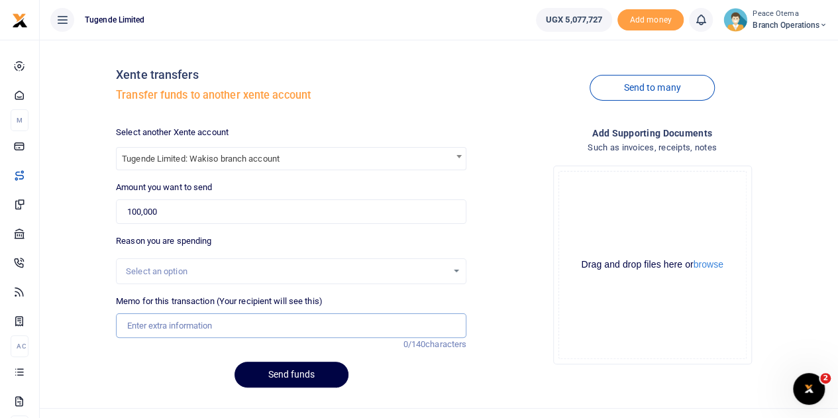
paste input "TLUG-016902"
click at [184, 323] on input "TLUG016902" at bounding box center [291, 325] width 350 height 25
type input "TLUG016902 Wakiso staff break fast and drinking water for week ending 22nd to 2…"
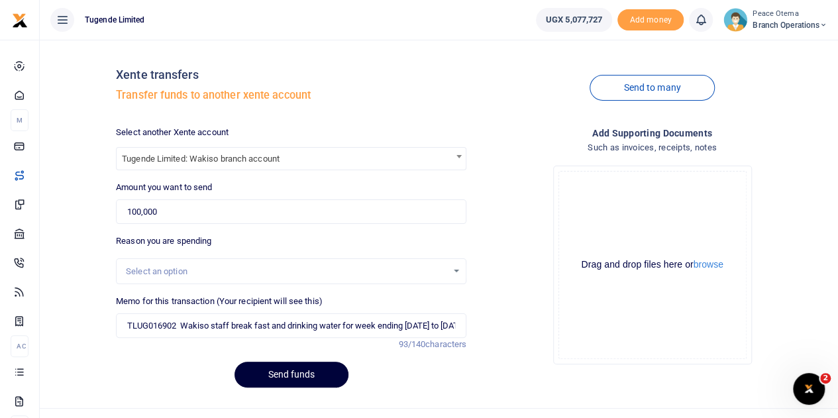
click at [270, 374] on button "Send funds" at bounding box center [292, 375] width 114 height 26
